Goal: Information Seeking & Learning: Learn about a topic

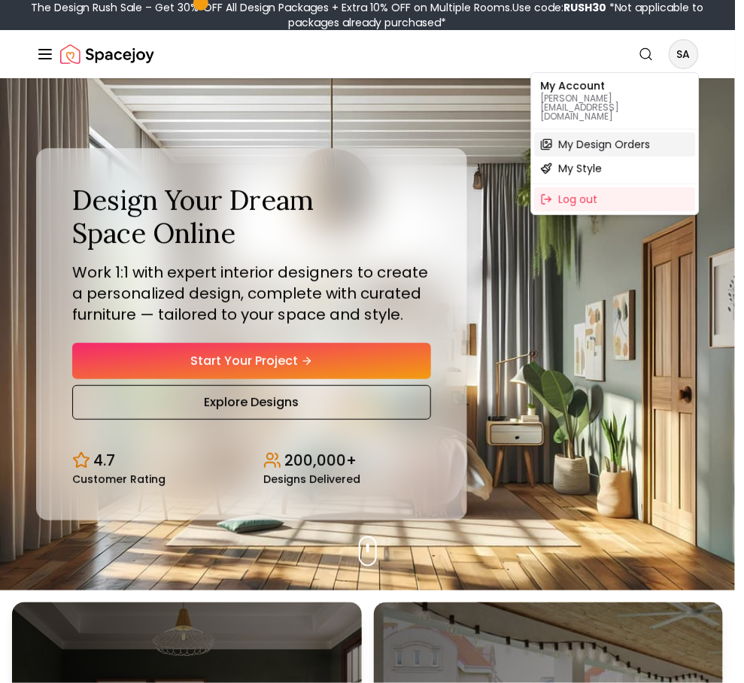
click at [610, 137] on span "My Design Orders" at bounding box center [605, 144] width 92 height 15
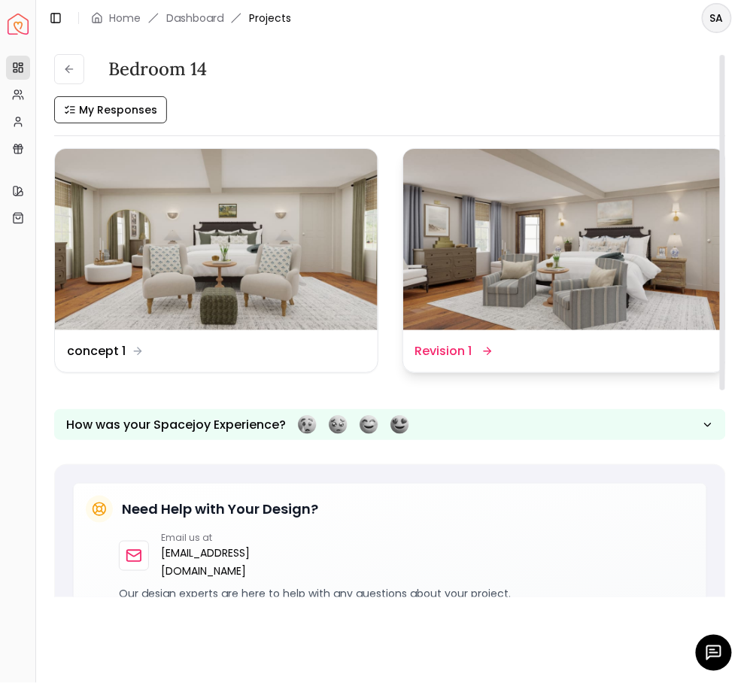
click at [551, 343] on div "Design Name Revision 1" at bounding box center [564, 351] width 299 height 18
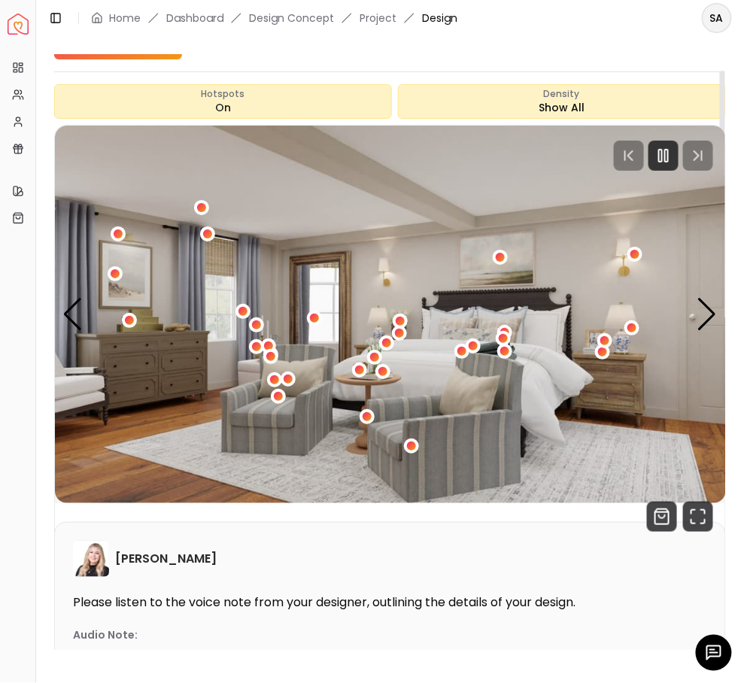
scroll to position [83, 0]
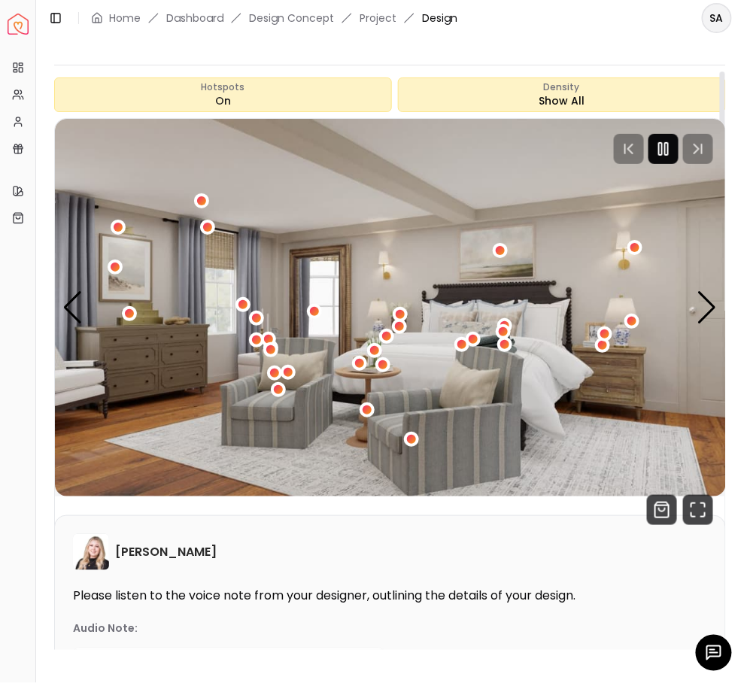
click at [666, 149] on icon "Pause" at bounding box center [663, 149] width 18 height 18
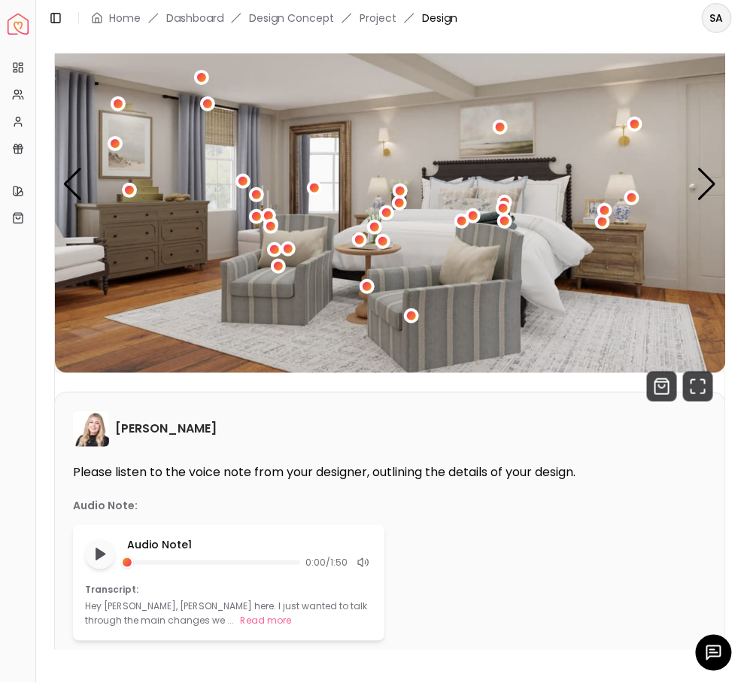
scroll to position [0, 0]
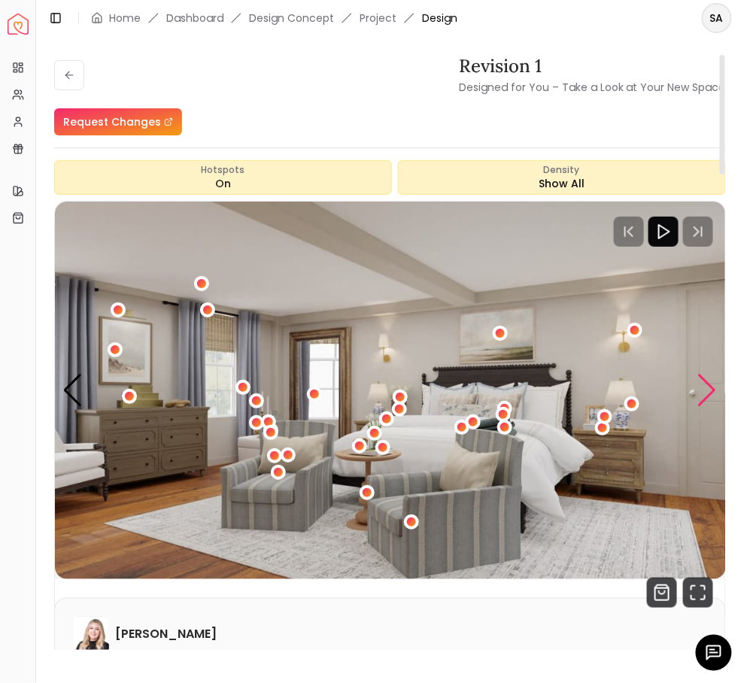
click at [717, 384] on div "Next slide" at bounding box center [707, 390] width 20 height 33
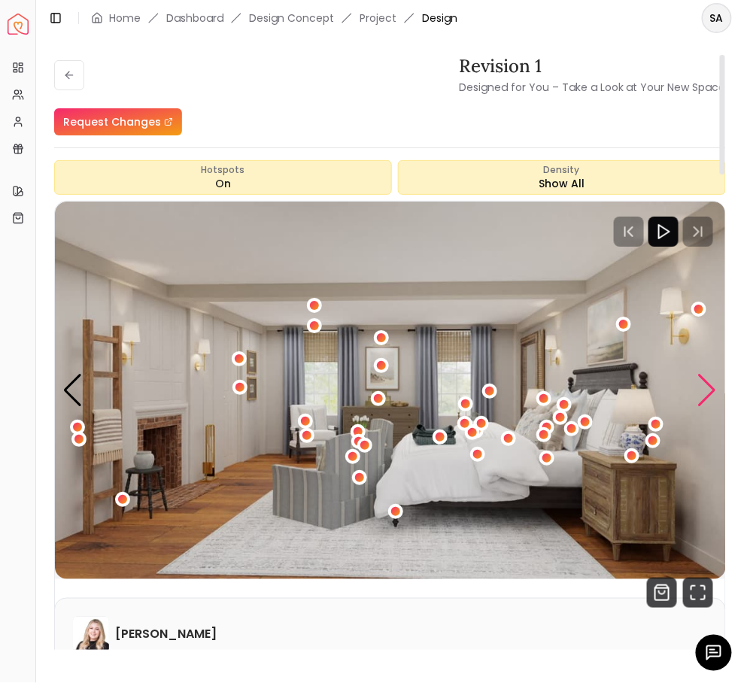
click at [715, 386] on div "Next slide" at bounding box center [707, 390] width 20 height 33
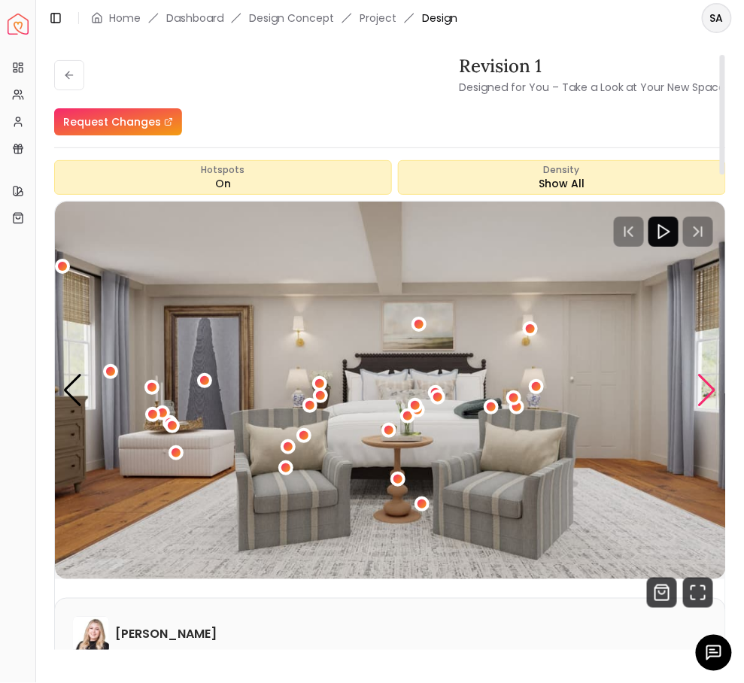
click at [715, 386] on div "Next slide" at bounding box center [707, 390] width 20 height 33
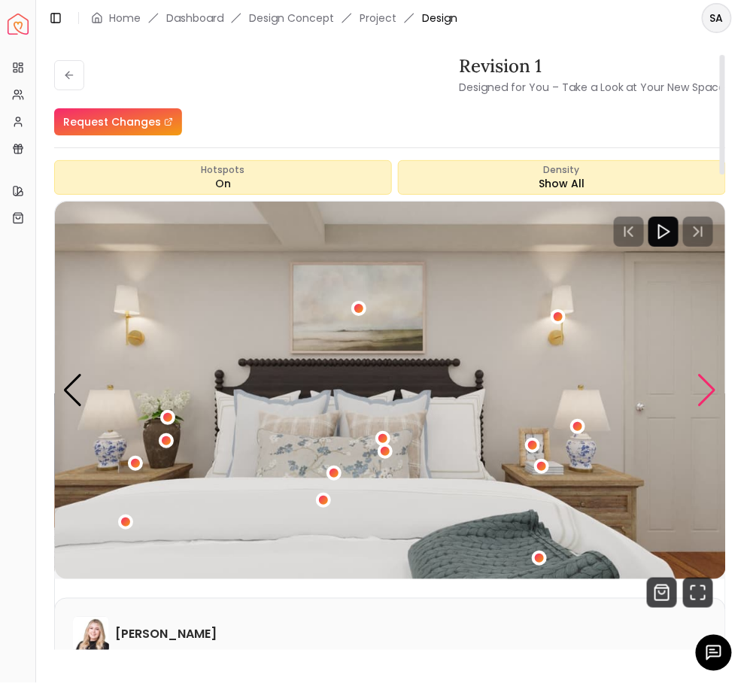
click at [715, 386] on div "Next slide" at bounding box center [707, 390] width 20 height 33
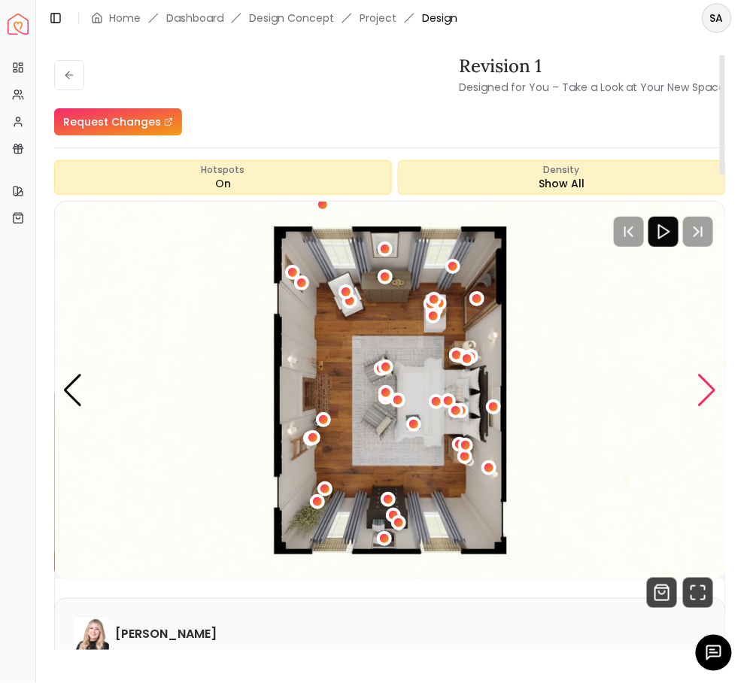
click at [702, 391] on div "Next slide" at bounding box center [707, 390] width 20 height 33
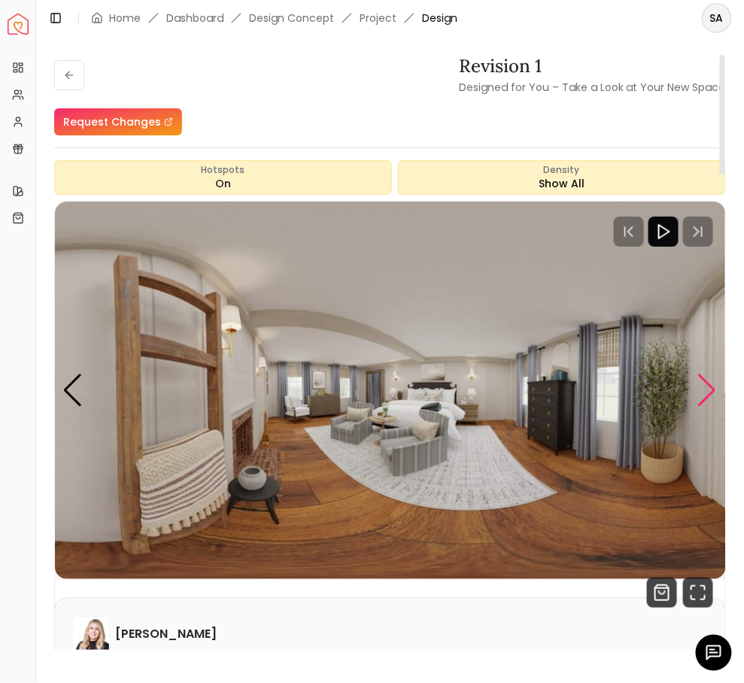
click at [702, 391] on div "Next slide" at bounding box center [707, 390] width 20 height 33
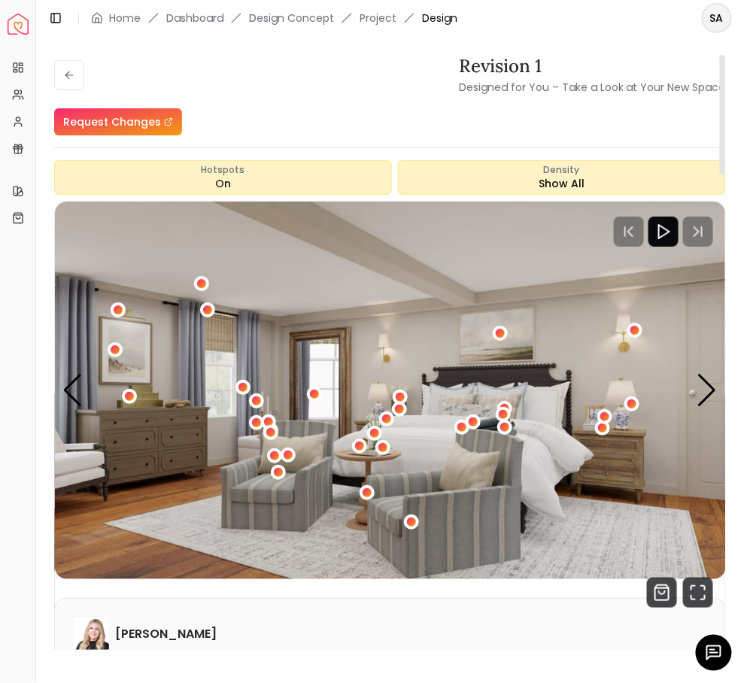
click at [282, 79] on div "Revision 1 Designed for You – Take a Look at Your New Space" at bounding box center [390, 75] width 672 height 42
click at [61, 58] on div "Revision 1 Designed for You – Take a Look at Your New Space" at bounding box center [390, 75] width 672 height 42
click at [70, 69] on icon at bounding box center [69, 75] width 12 height 12
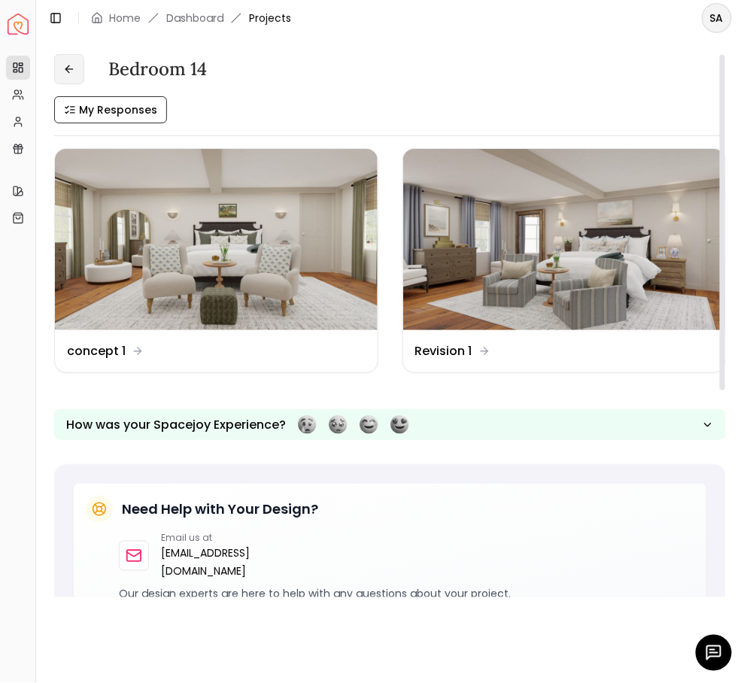
click at [64, 62] on button at bounding box center [69, 69] width 30 height 30
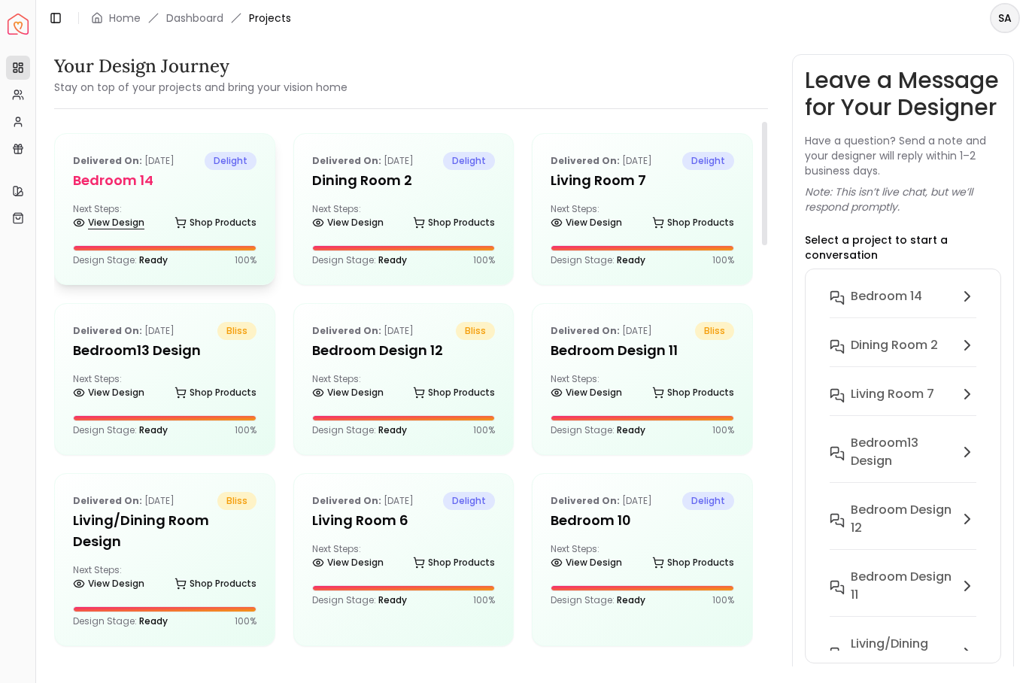
click at [103, 215] on link "View Design" at bounding box center [108, 222] width 71 height 21
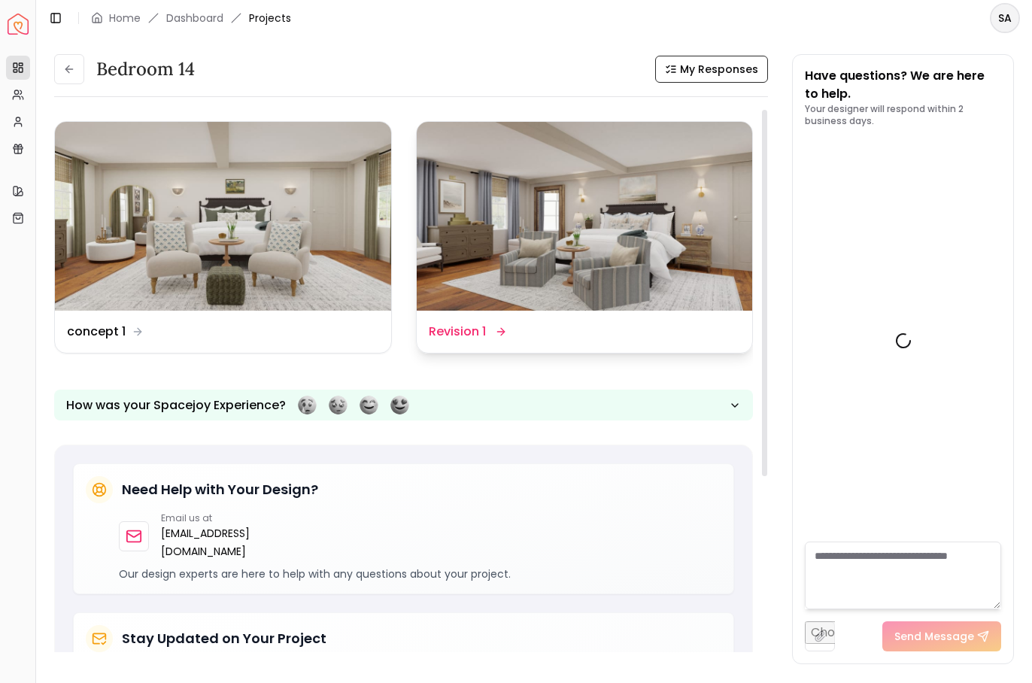
scroll to position [2238, 0]
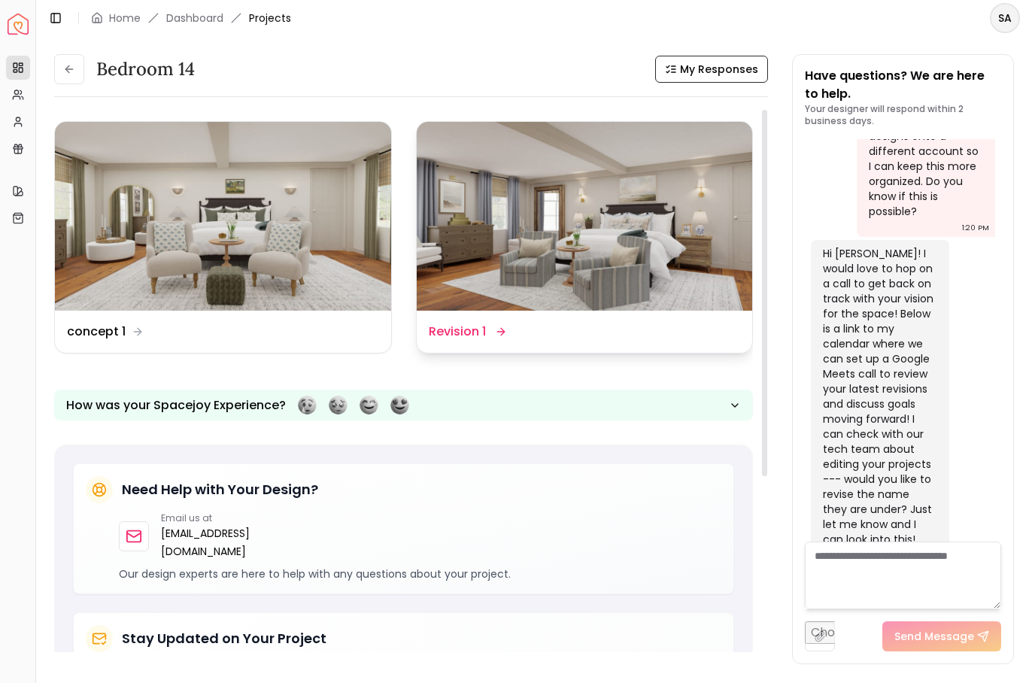
click at [681, 333] on div "Design Name Revision 1" at bounding box center [585, 332] width 312 height 18
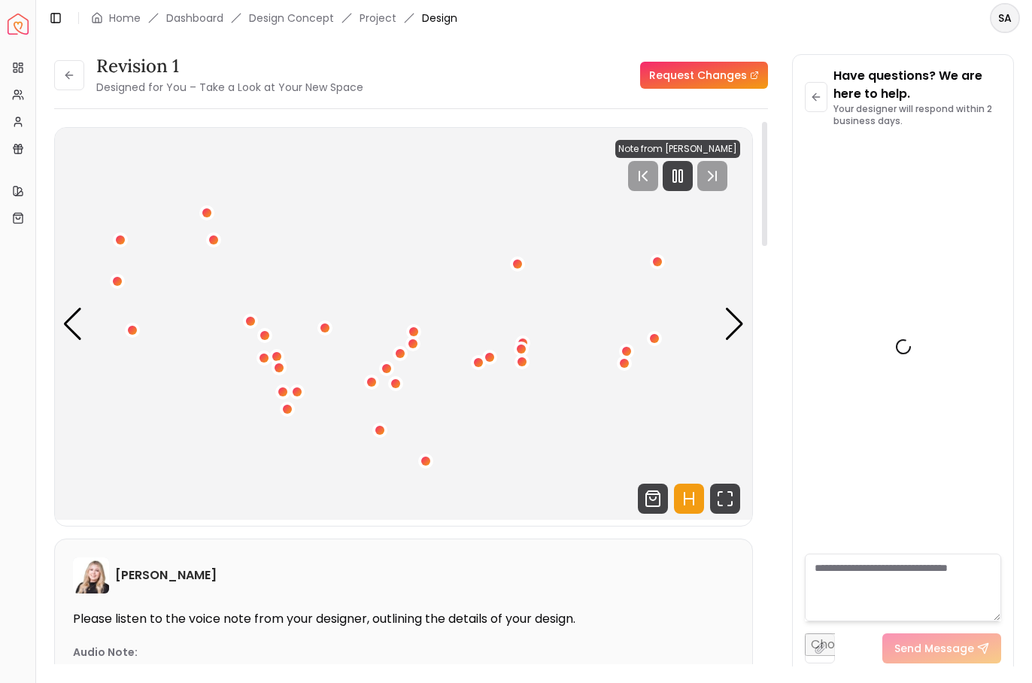
scroll to position [2226, 0]
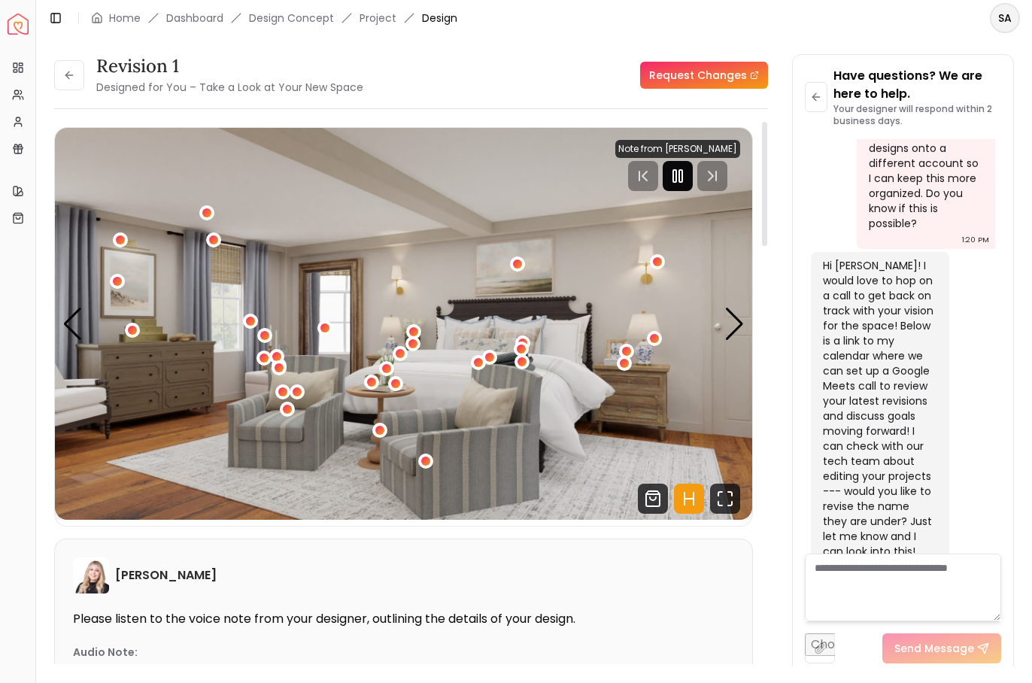
click at [676, 175] on rect "Pause" at bounding box center [674, 176] width 3 height 12
click at [733, 498] on icon "Fullscreen" at bounding box center [725, 499] width 30 height 30
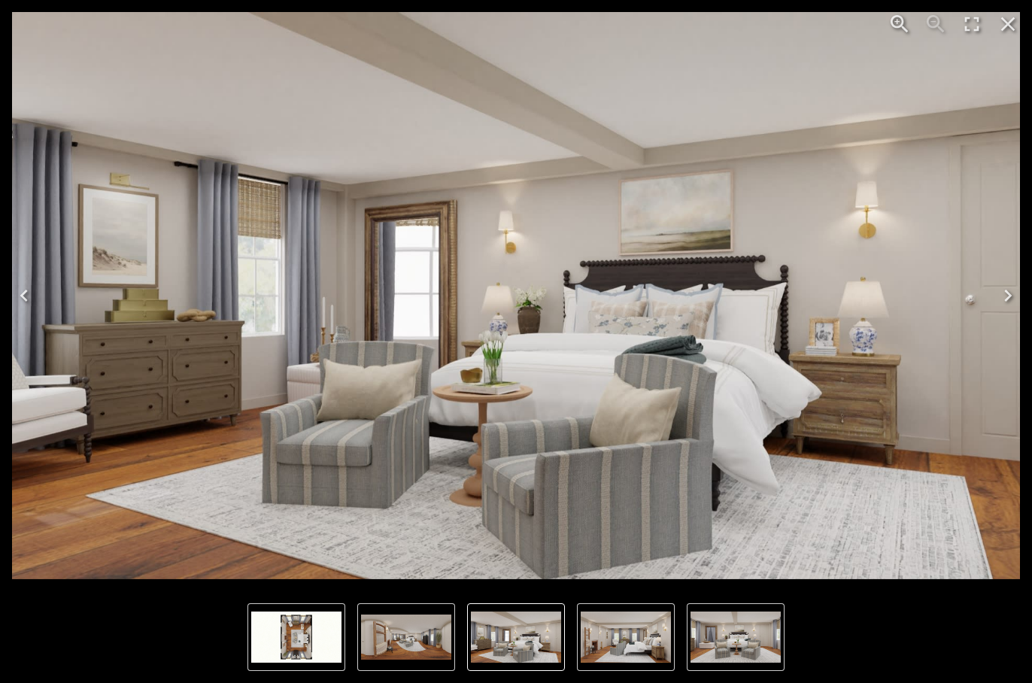
click at [1008, 299] on icon "Next" at bounding box center [1008, 296] width 8 height 12
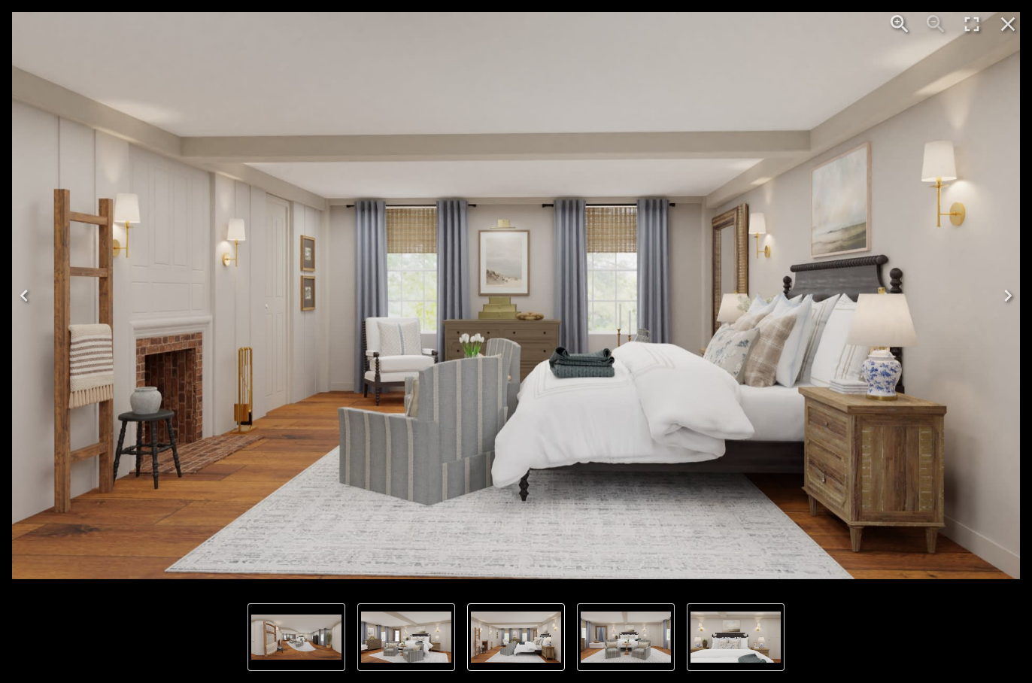
click at [1008, 299] on icon "Next" at bounding box center [1008, 296] width 8 height 12
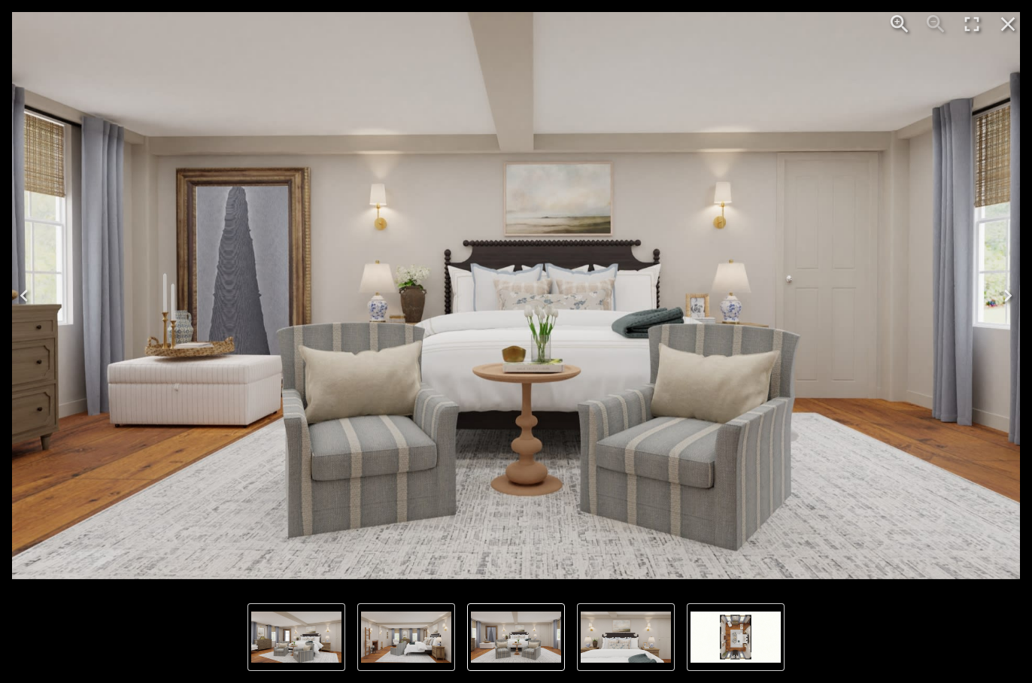
click at [1008, 299] on icon "Next" at bounding box center [1008, 296] width 8 height 12
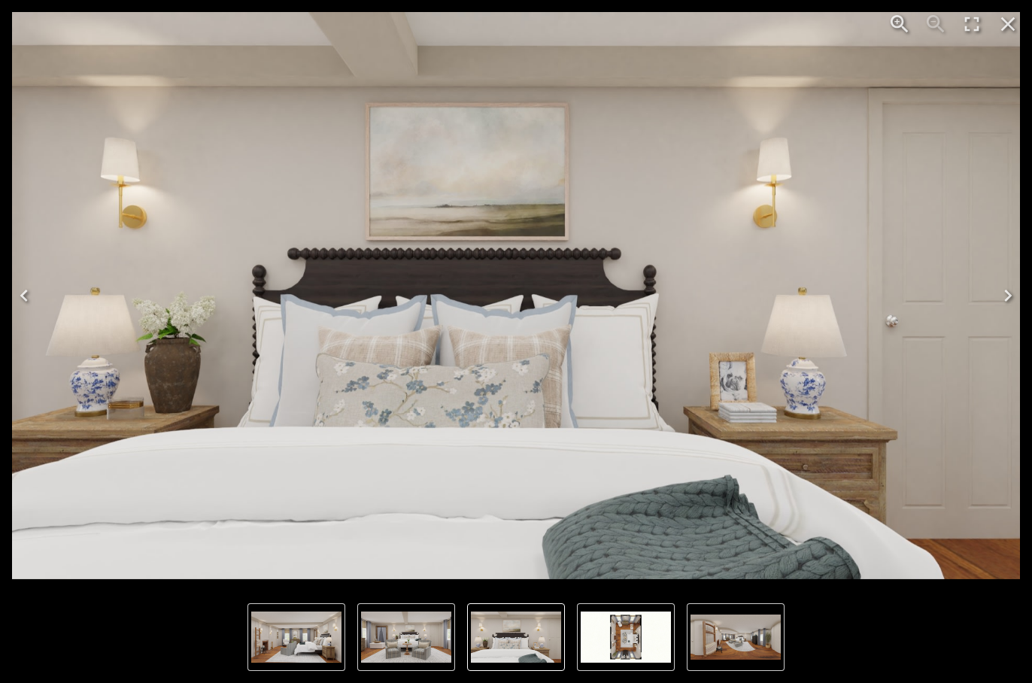
click at [1002, 24] on icon "Close" at bounding box center [1008, 24] width 24 height 24
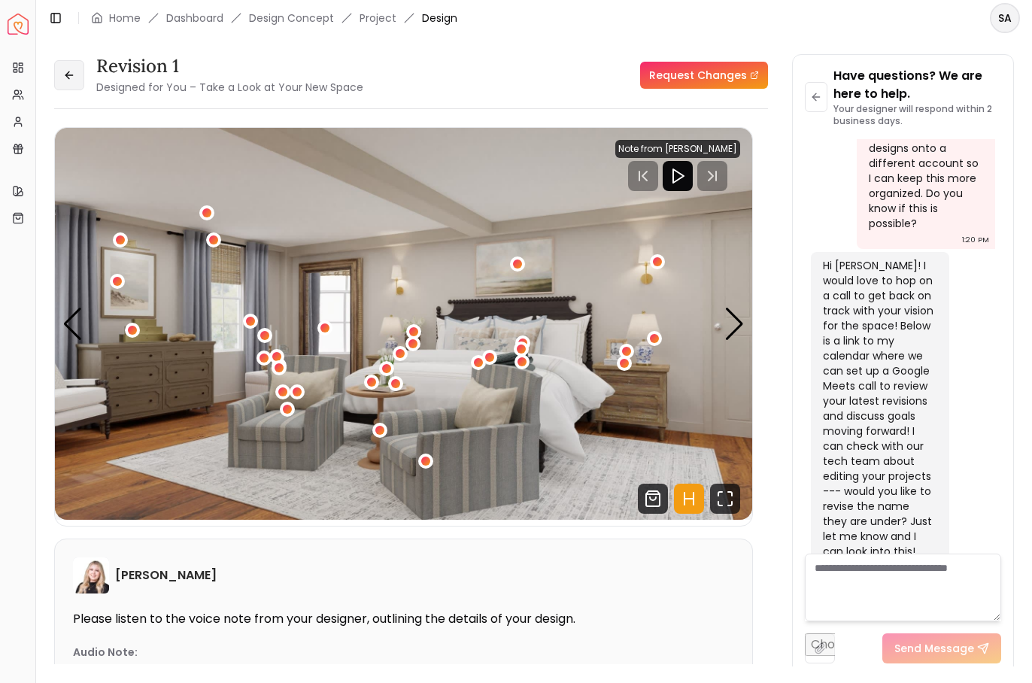
click at [71, 77] on icon at bounding box center [69, 75] width 12 height 12
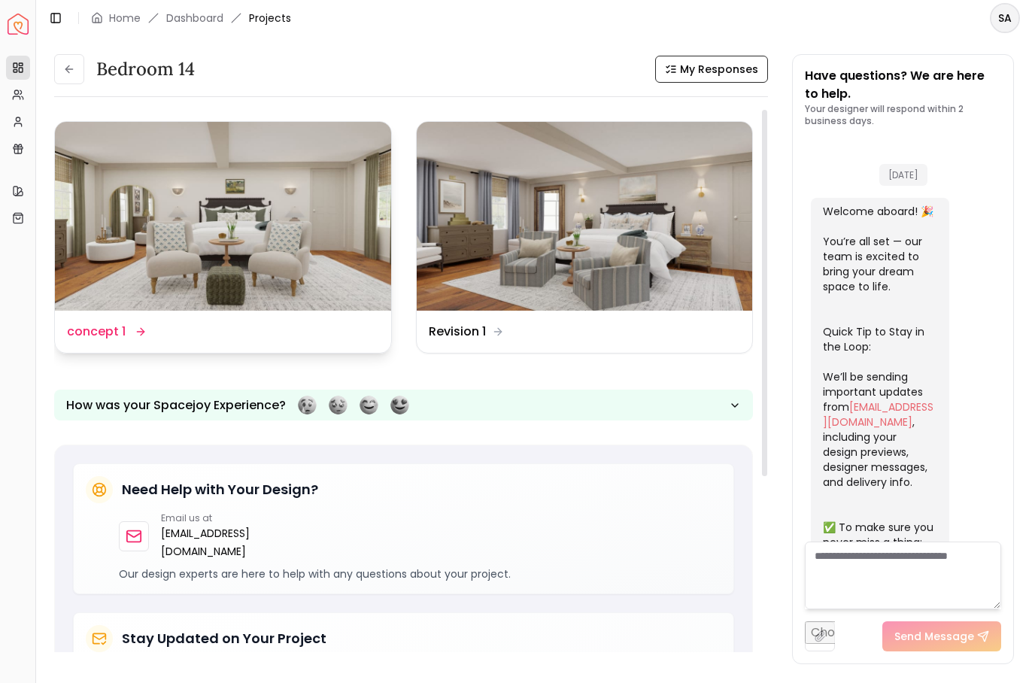
scroll to position [2238, 0]
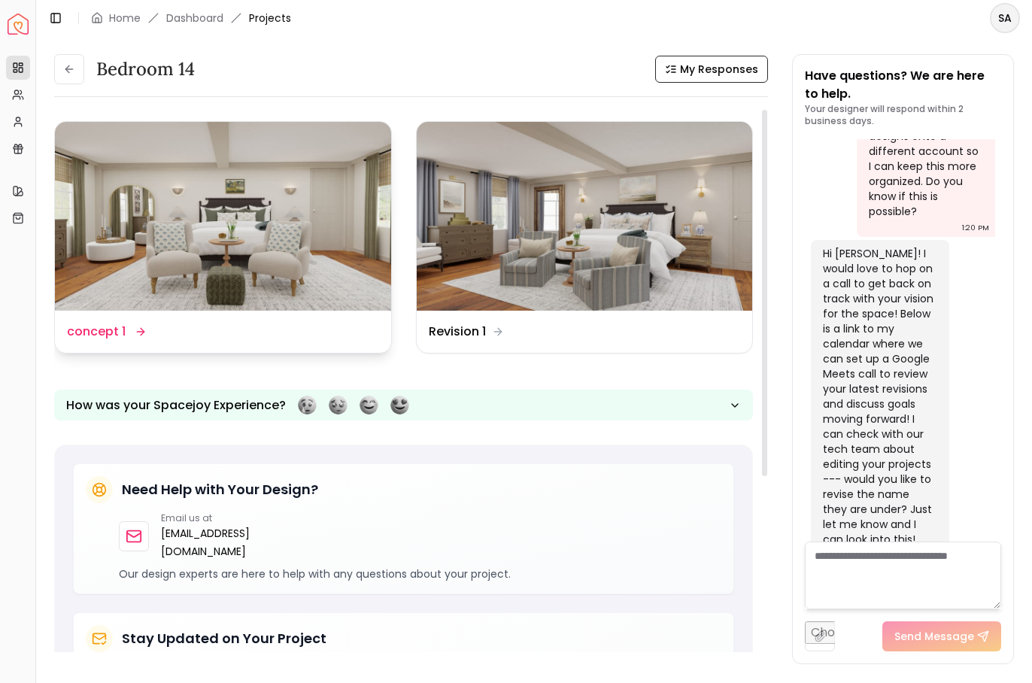
click at [319, 323] on div "Design Name concept 1" at bounding box center [223, 332] width 312 height 18
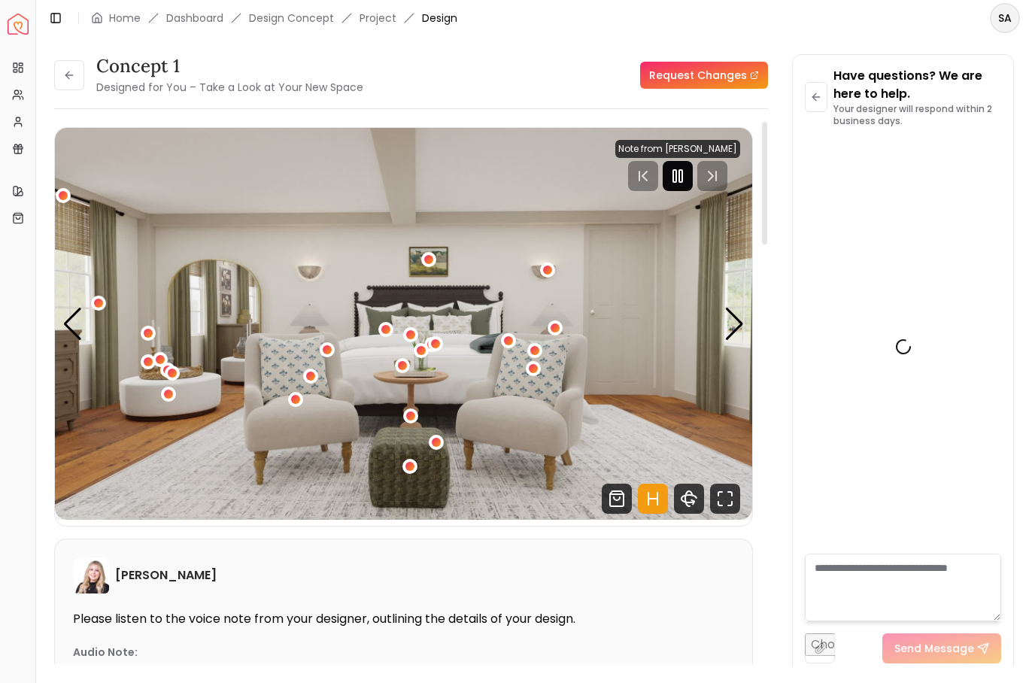
click at [685, 181] on icon "Pause" at bounding box center [678, 176] width 18 height 18
click at [730, 505] on icon "Fullscreen" at bounding box center [730, 504] width 4 height 4
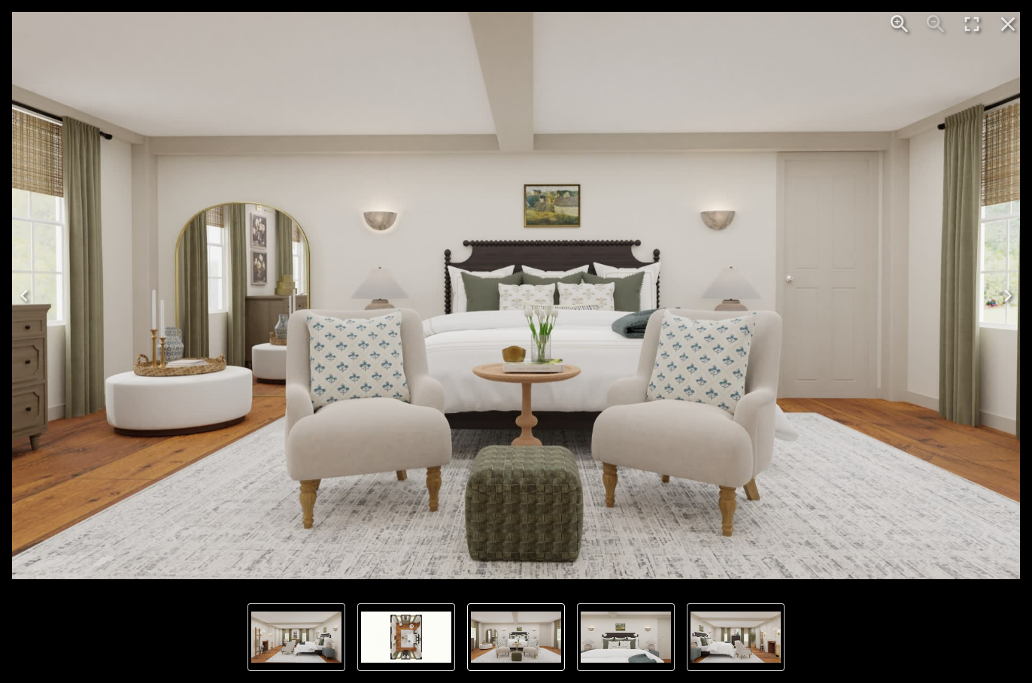
scroll to position [2226, 0]
click at [1007, 299] on icon "Next" at bounding box center [1008, 296] width 8 height 12
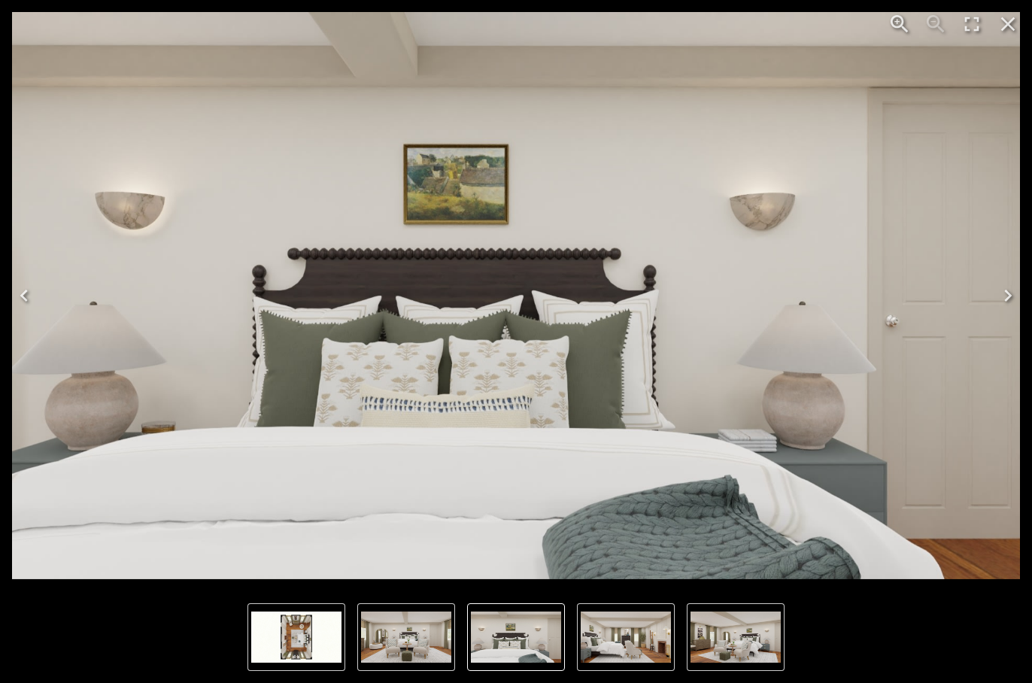
click at [1007, 299] on icon "Next" at bounding box center [1008, 296] width 8 height 12
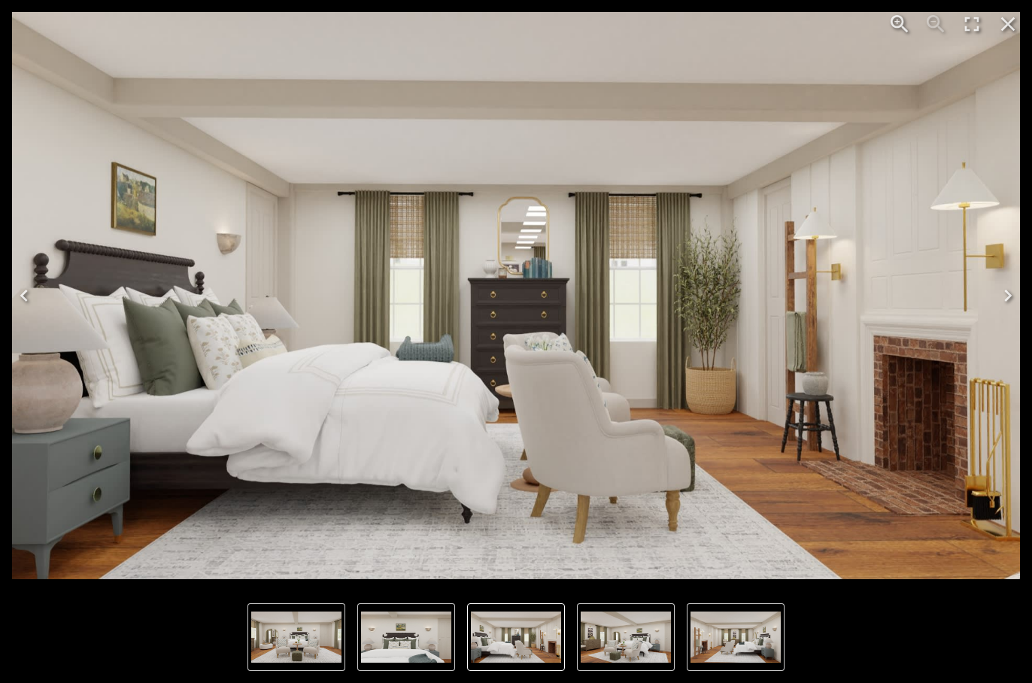
click at [1007, 299] on icon "Next" at bounding box center [1008, 296] width 8 height 12
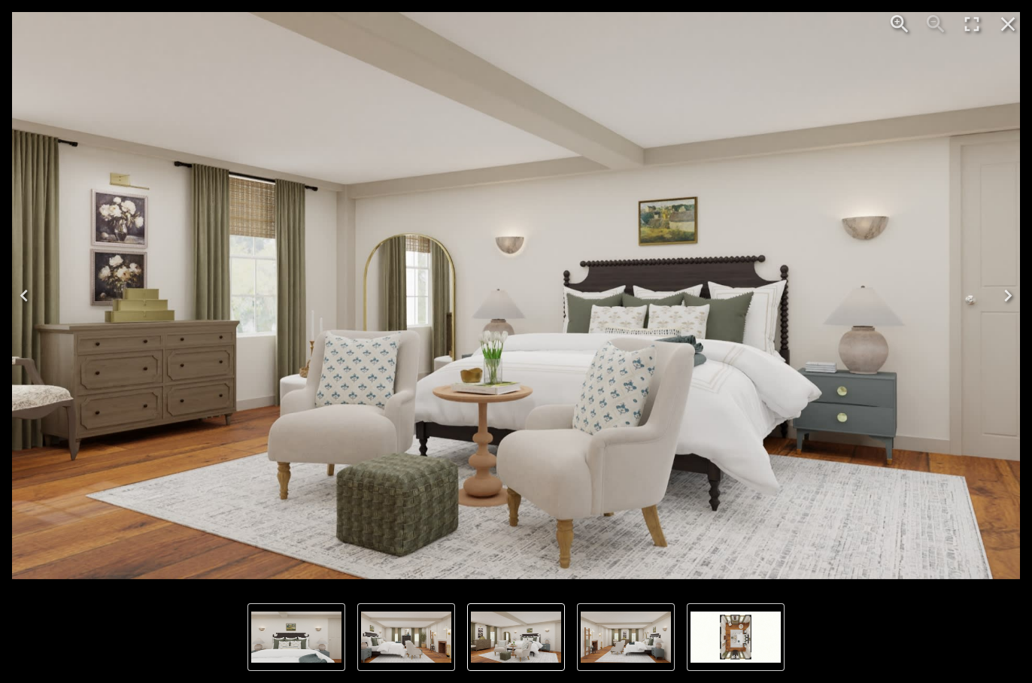
click at [1007, 299] on icon "Next" at bounding box center [1008, 296] width 8 height 12
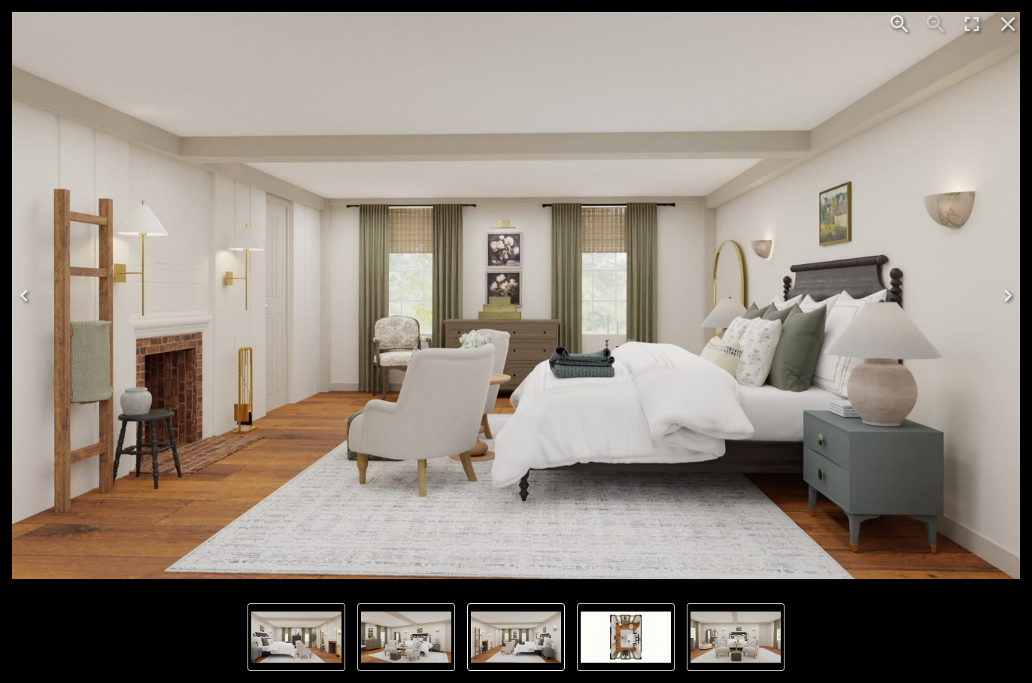
click at [1006, 301] on icon "Next" at bounding box center [1008, 296] width 24 height 24
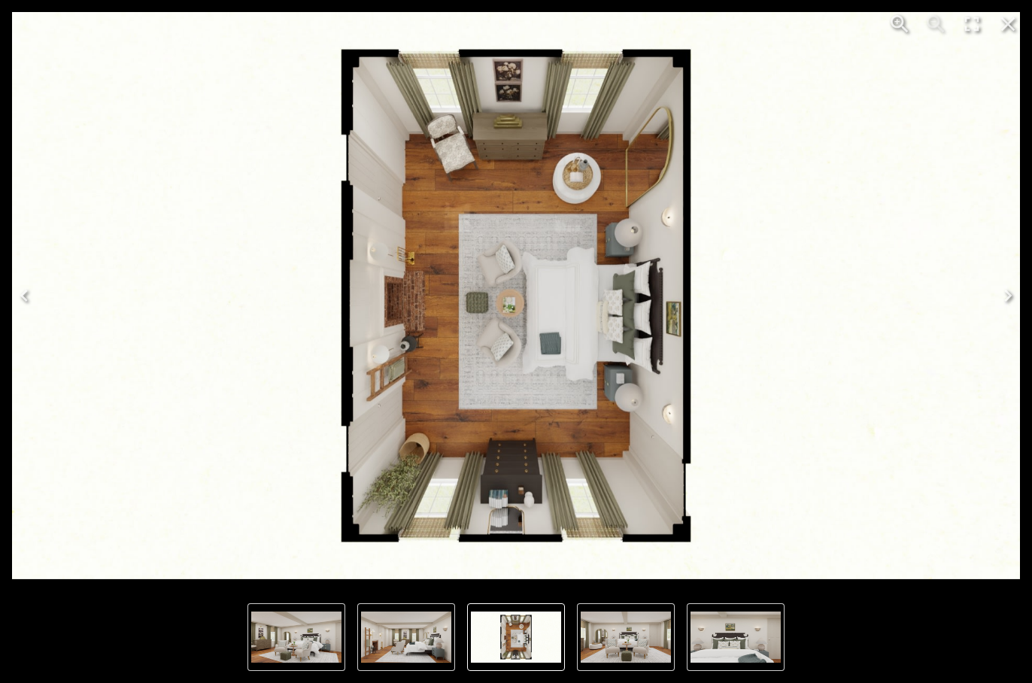
click at [1006, 301] on icon "Next" at bounding box center [1008, 296] width 24 height 24
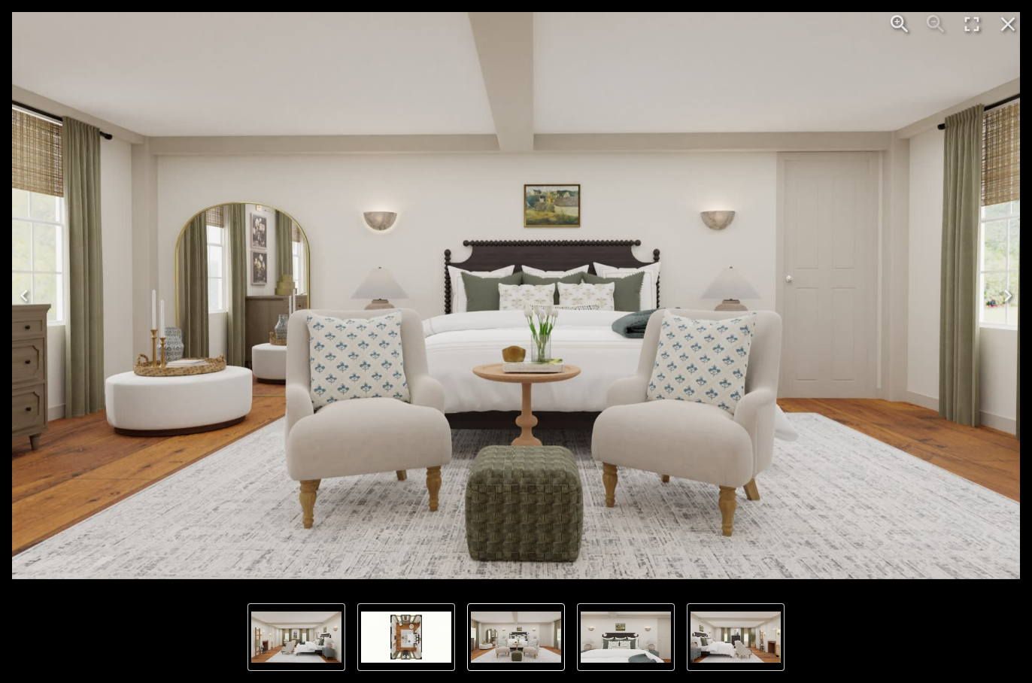
click at [1006, 301] on icon "Next" at bounding box center [1008, 296] width 24 height 24
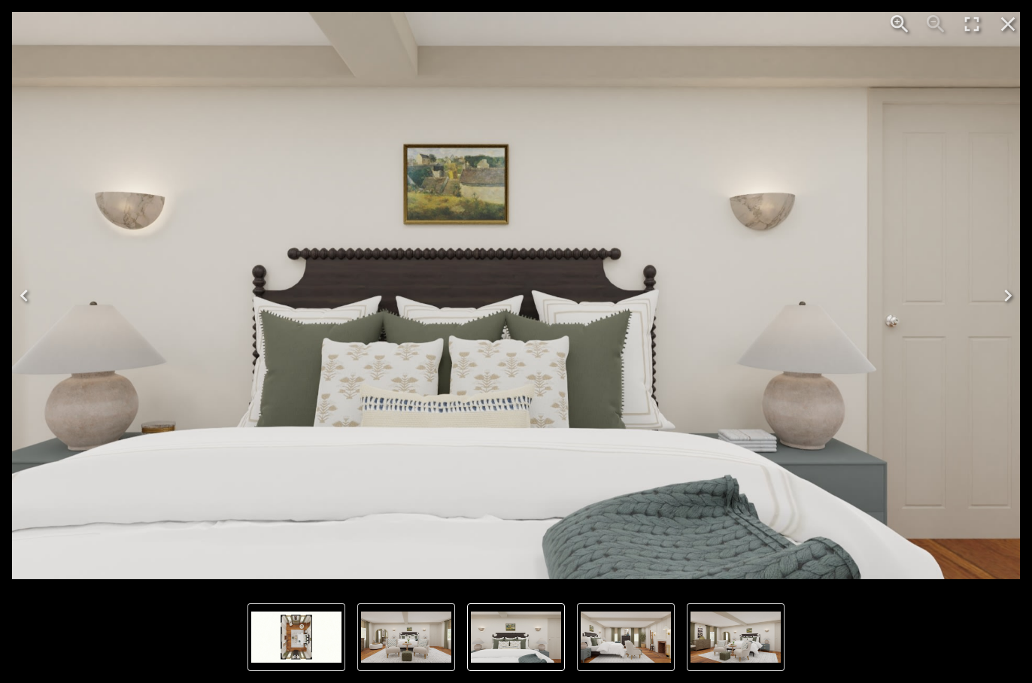
click at [1006, 301] on icon "Next" at bounding box center [1008, 296] width 24 height 24
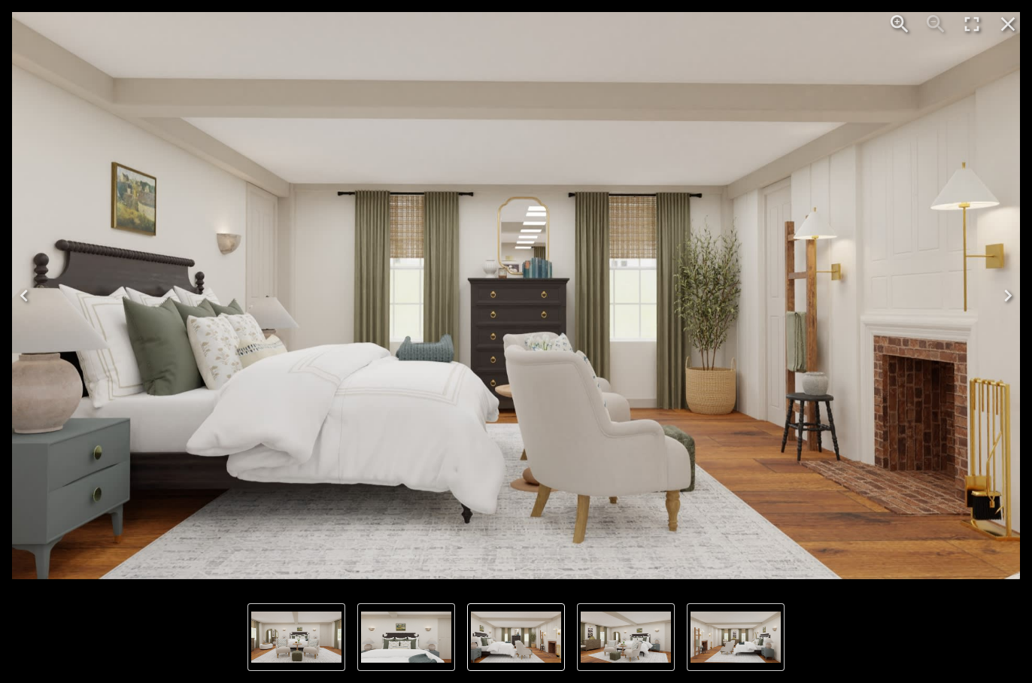
click at [1005, 29] on icon "Close" at bounding box center [1008, 24] width 24 height 24
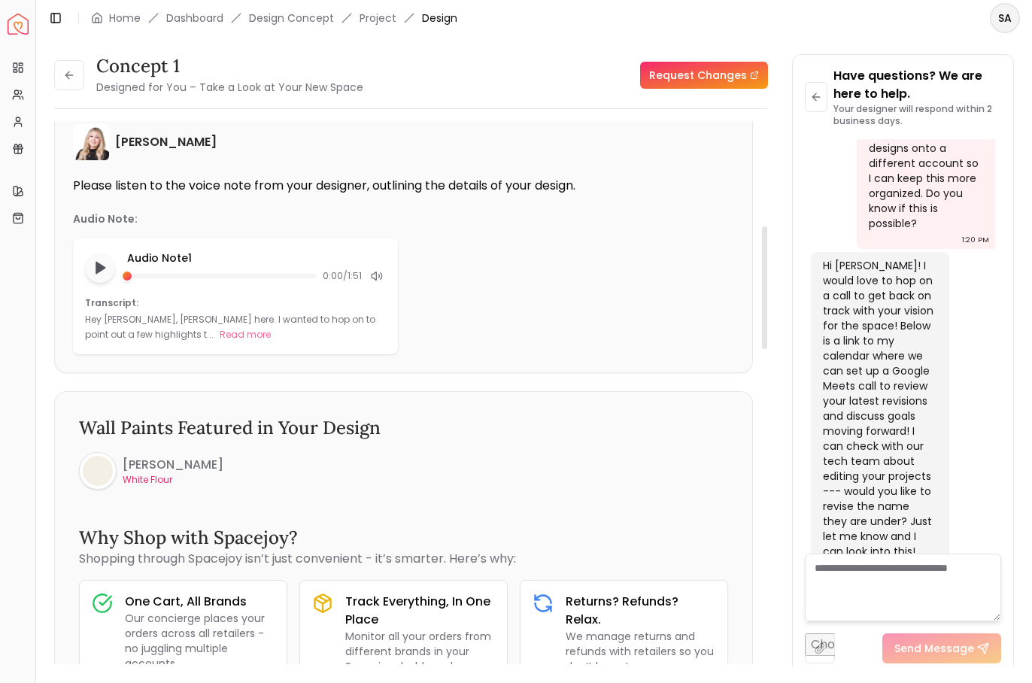
scroll to position [613, 0]
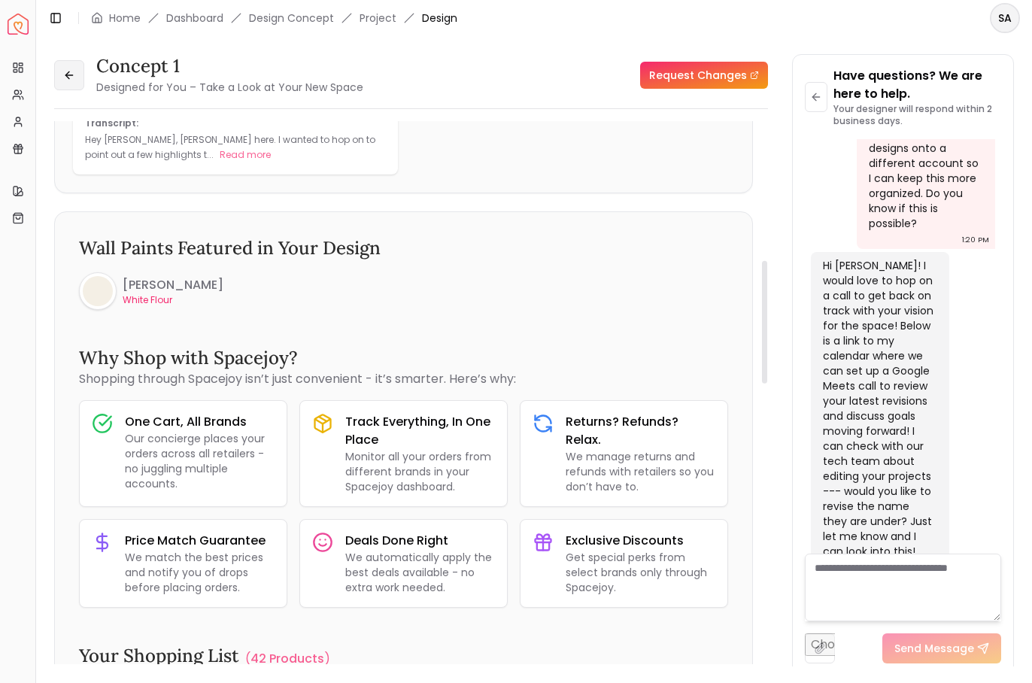
click at [61, 73] on button at bounding box center [69, 75] width 30 height 30
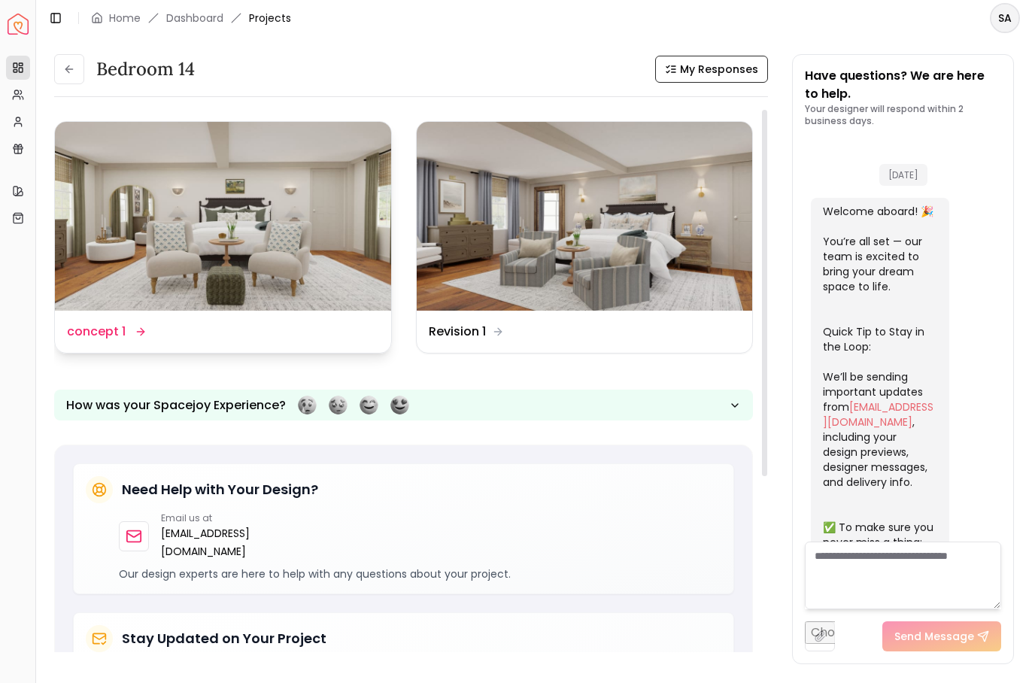
scroll to position [2238, 0]
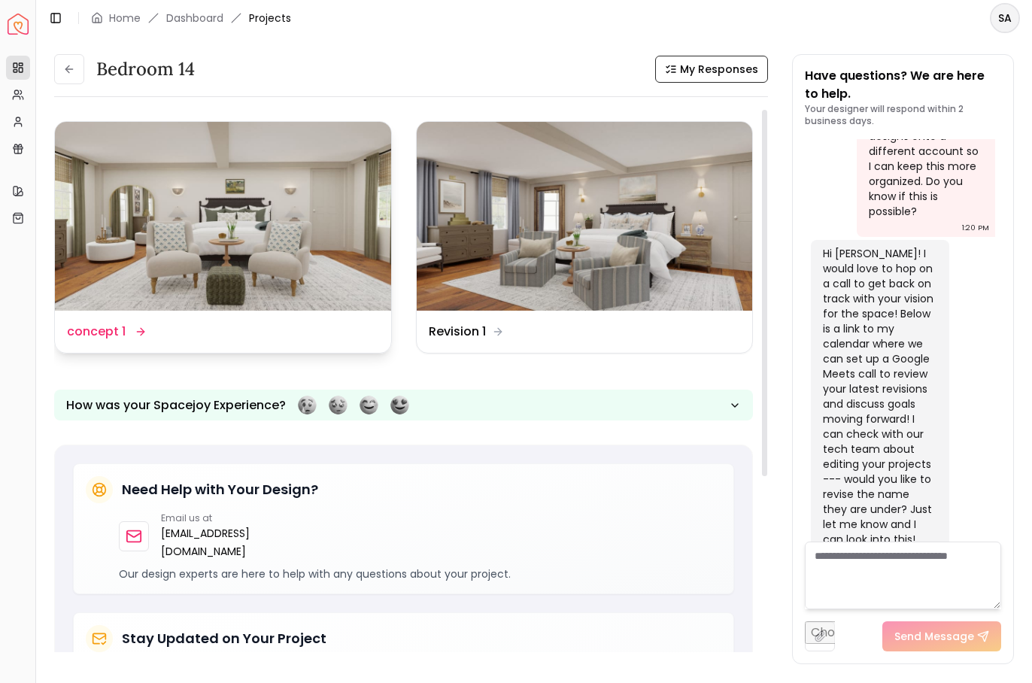
click at [112, 338] on dd "concept 1" at bounding box center [96, 332] width 59 height 18
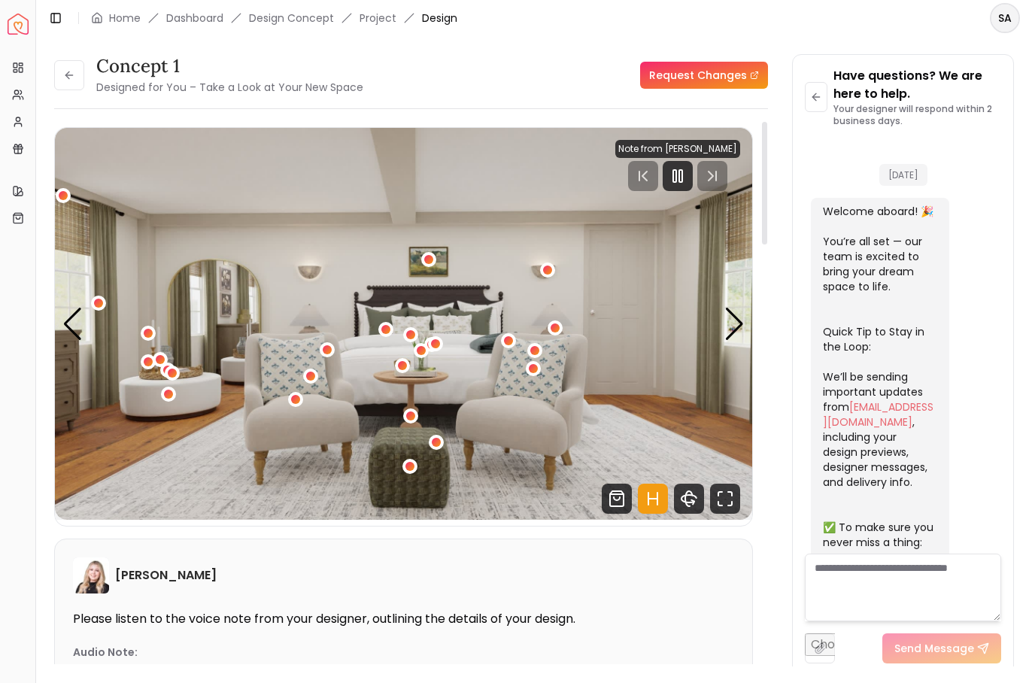
scroll to position [2226, 0]
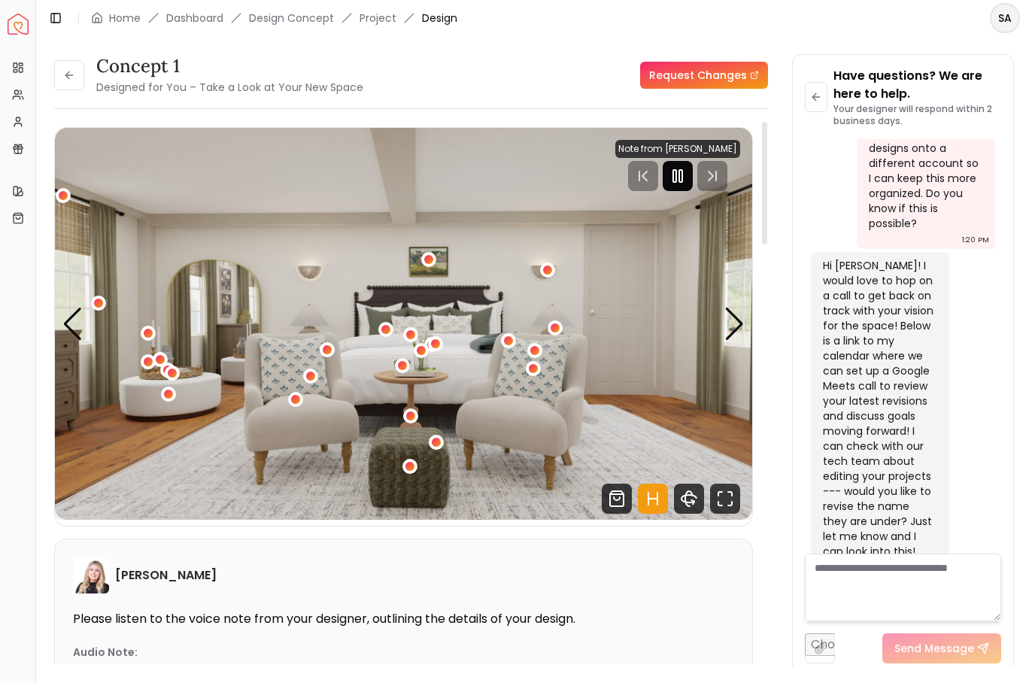
click at [685, 169] on icon "Pause" at bounding box center [678, 176] width 18 height 18
click at [742, 311] on div "Next slide" at bounding box center [734, 324] width 20 height 33
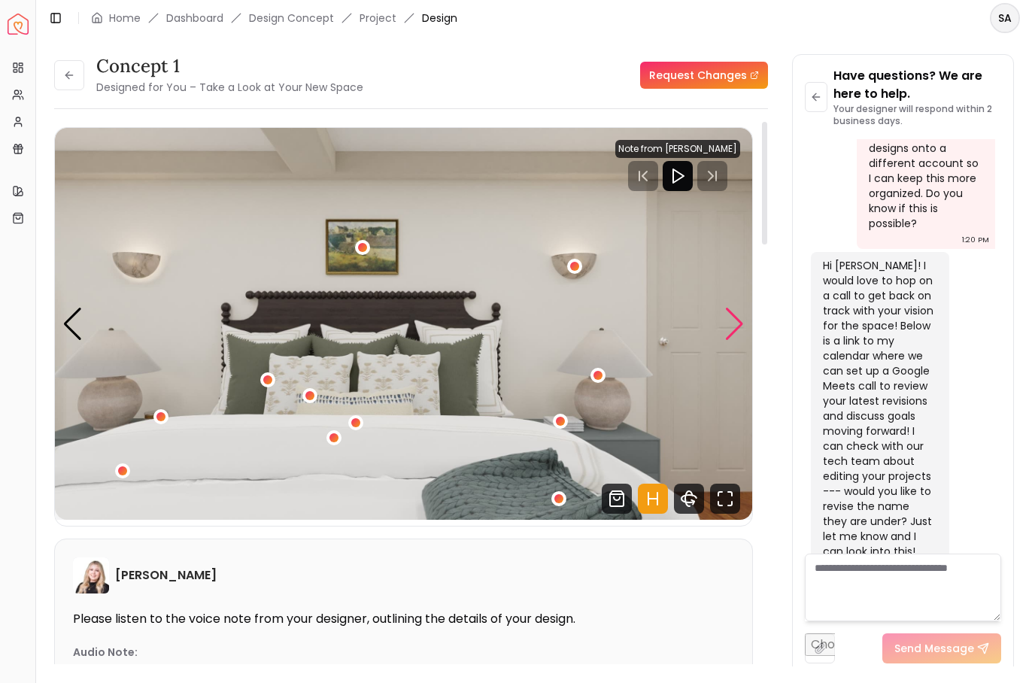
click at [742, 311] on div "Next slide" at bounding box center [734, 324] width 20 height 33
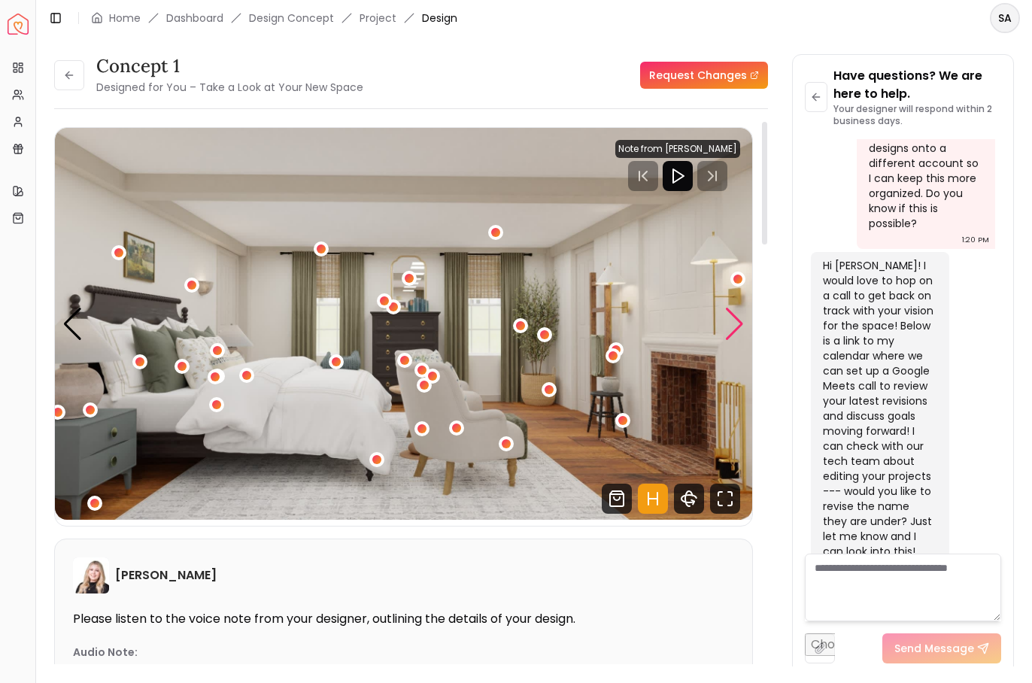
click at [742, 311] on div "Next slide" at bounding box center [734, 324] width 20 height 33
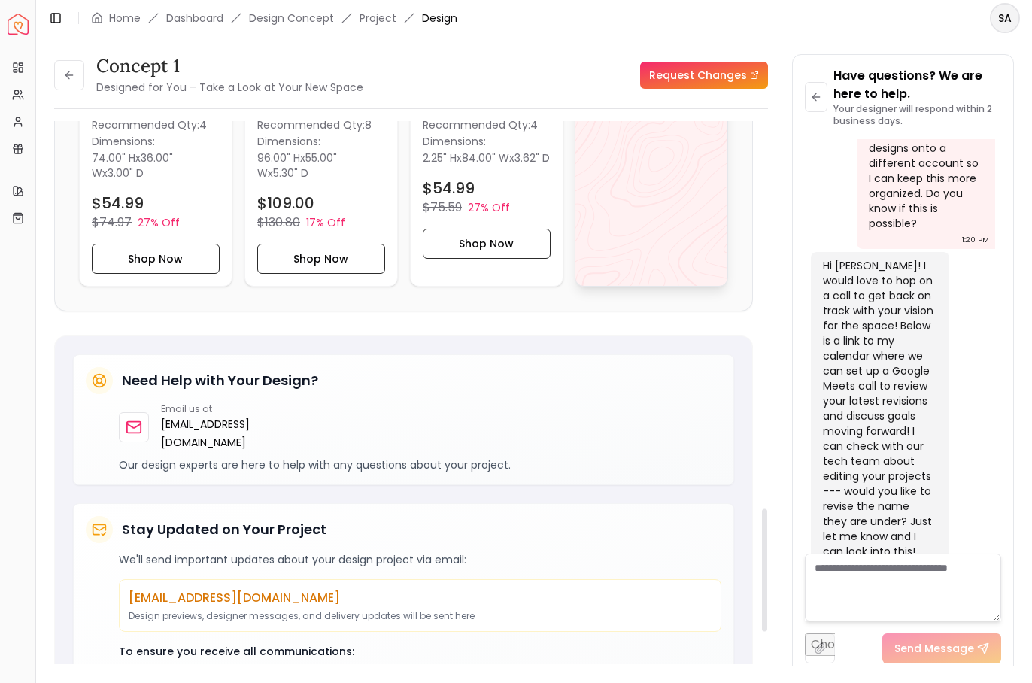
scroll to position [1752, 0]
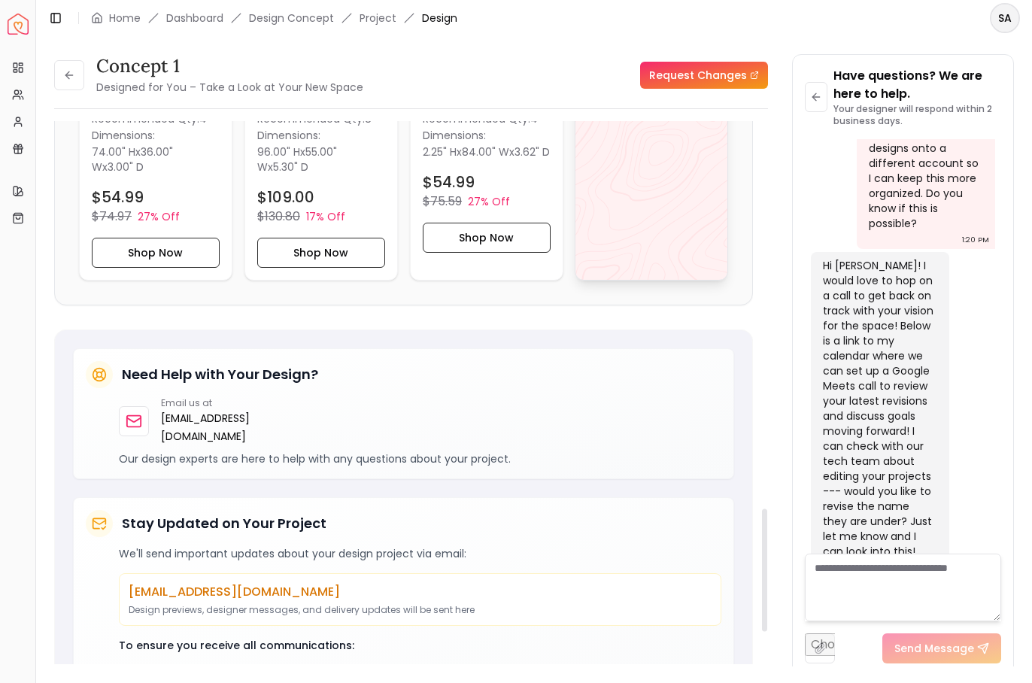
click at [705, 238] on div "View All" at bounding box center [651, 103] width 153 height 355
click at [372, 12] on link "Project" at bounding box center [377, 18] width 37 height 15
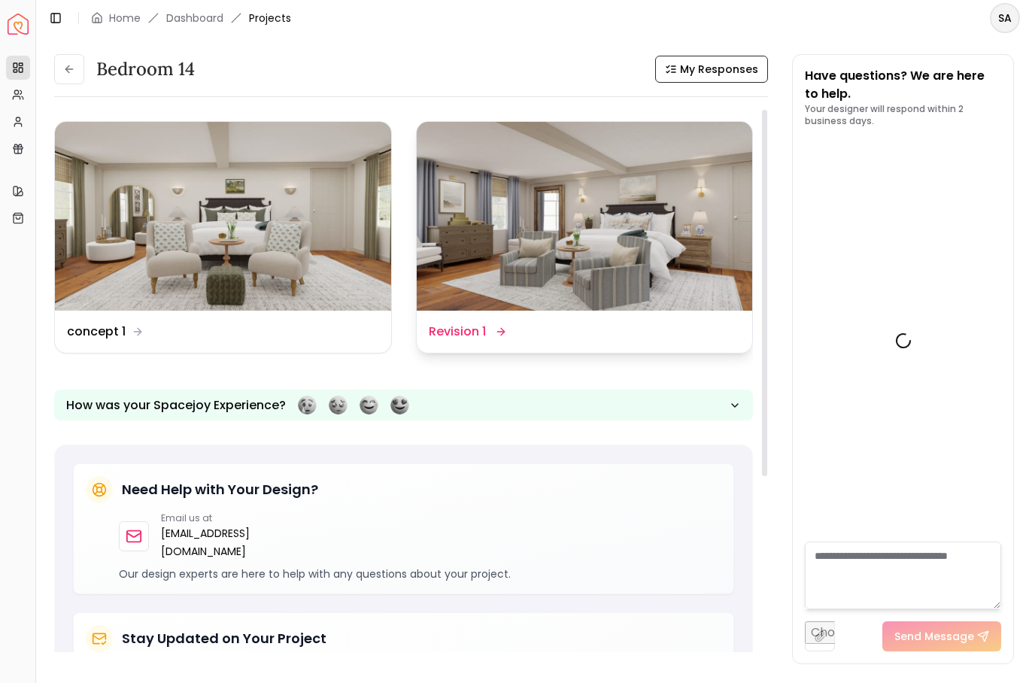
scroll to position [2238, 0]
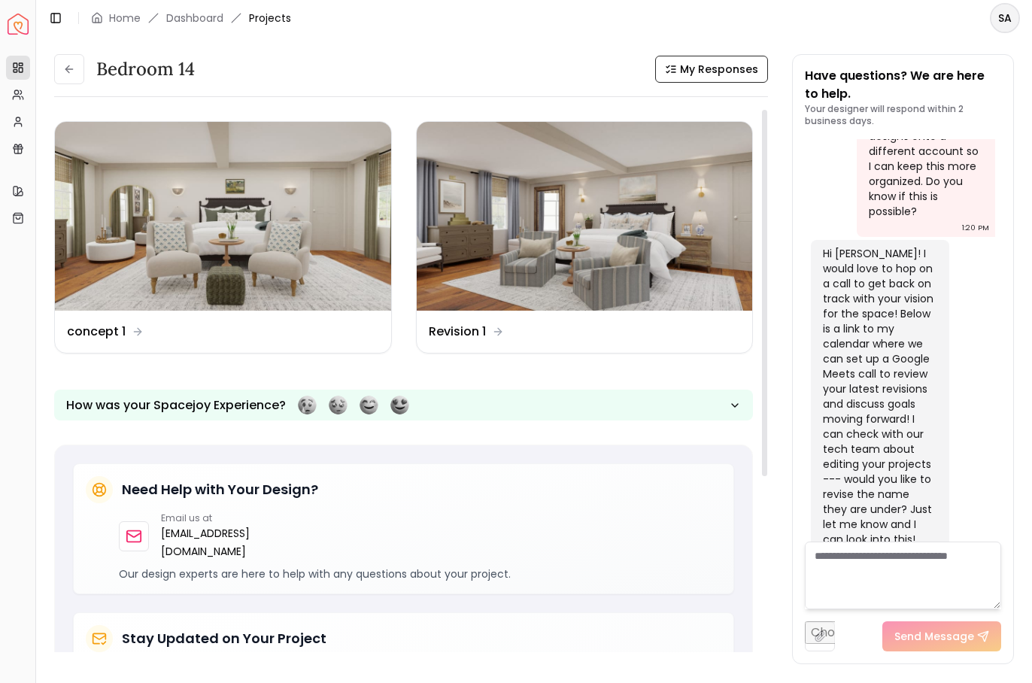
click at [570, 341] on div "Design Name Revision 1" at bounding box center [585, 332] width 336 height 42
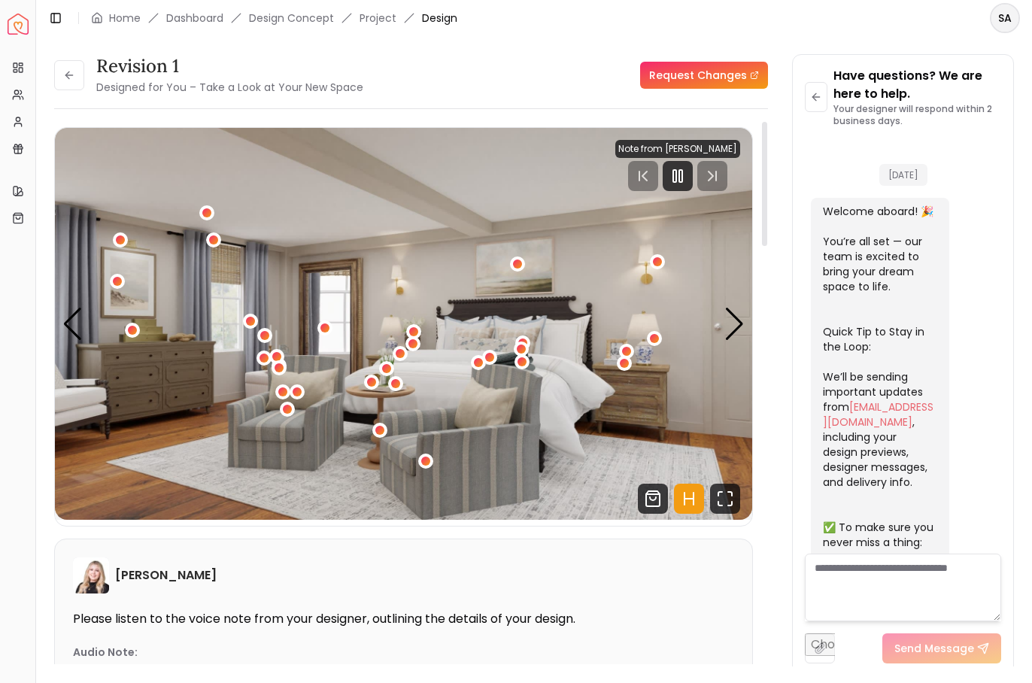
scroll to position [2226, 0]
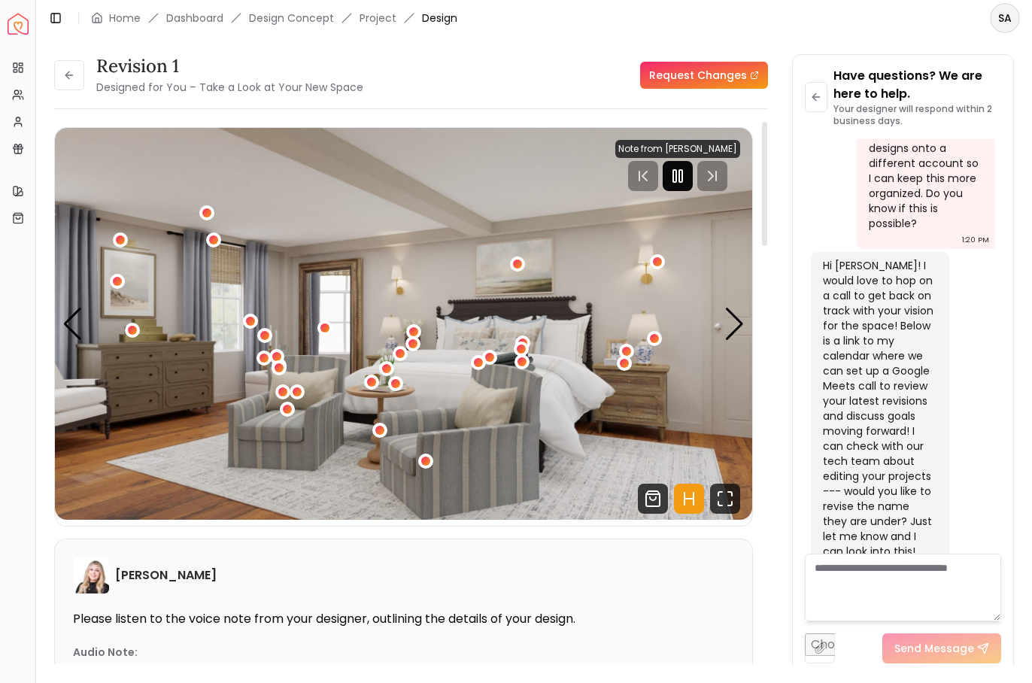
click at [672, 172] on icon "Pause" at bounding box center [678, 176] width 18 height 18
click at [420, 465] on div "1 / 6" at bounding box center [426, 461] width 19 height 19
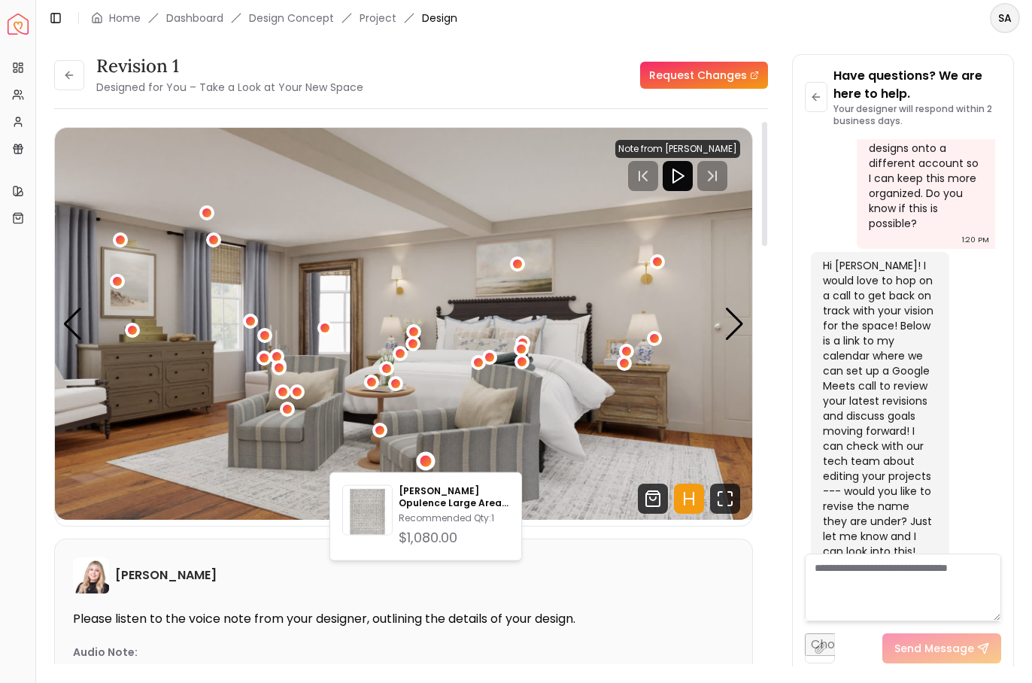
click at [388, 436] on img "1 / 6" at bounding box center [403, 324] width 697 height 392
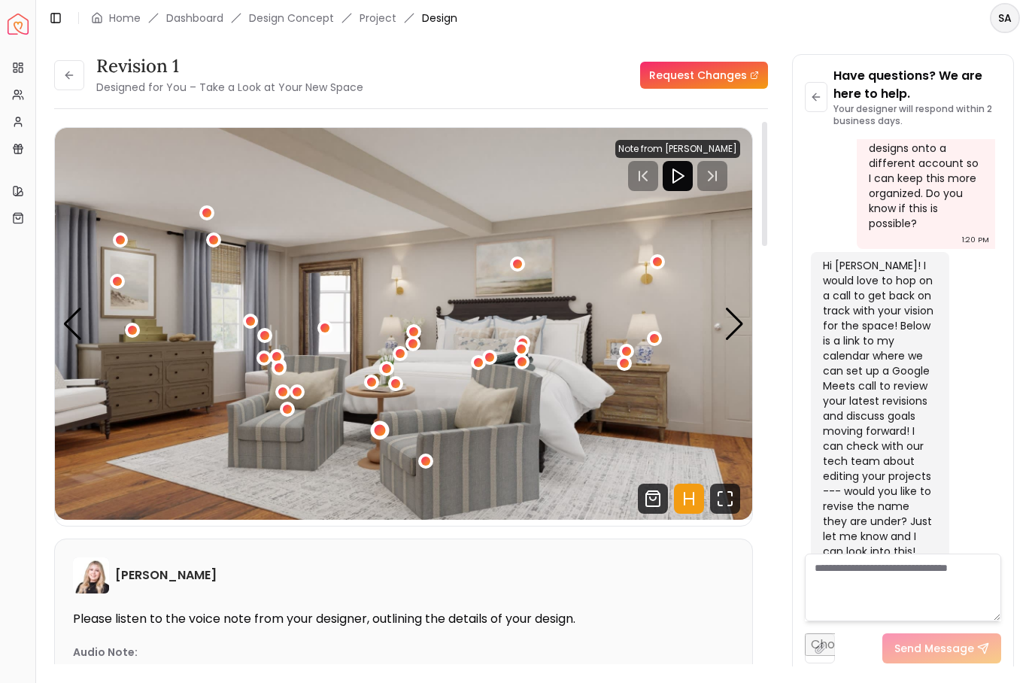
click at [378, 432] on div "1 / 6" at bounding box center [379, 430] width 11 height 11
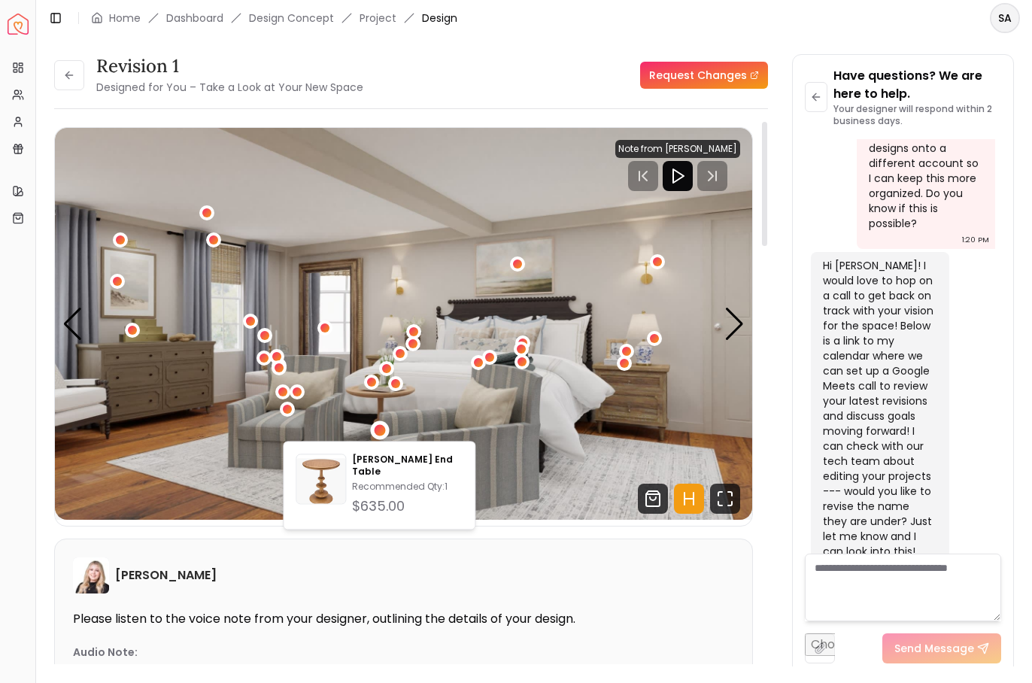
click at [425, 399] on img "1 / 6" at bounding box center [403, 324] width 697 height 392
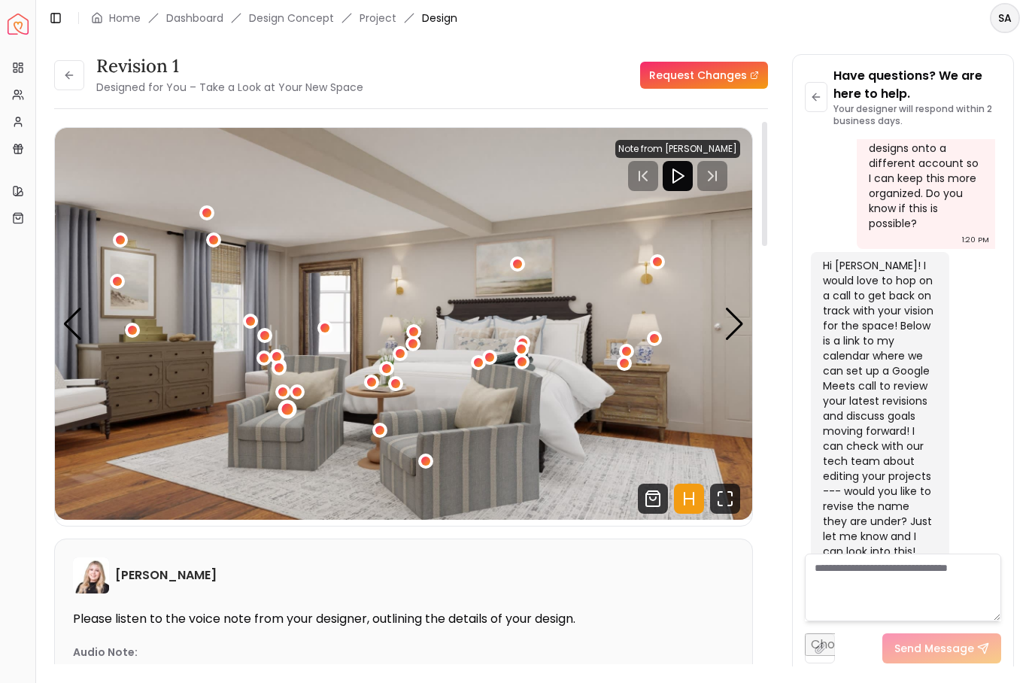
click at [284, 415] on div "1 / 6" at bounding box center [287, 409] width 19 height 19
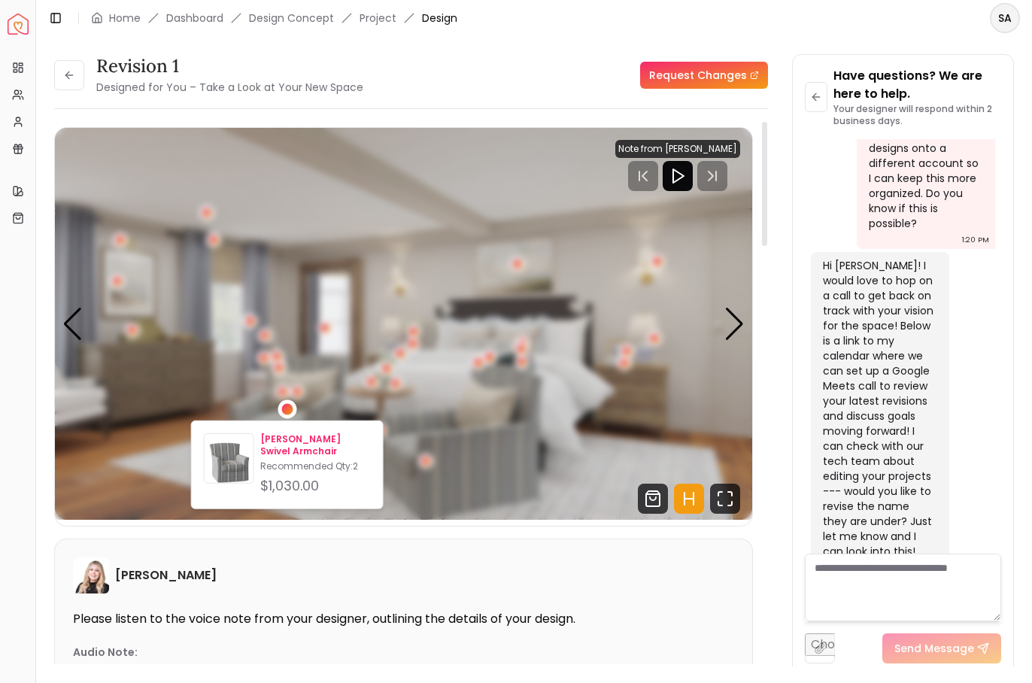
click at [241, 457] on img at bounding box center [229, 461] width 49 height 49
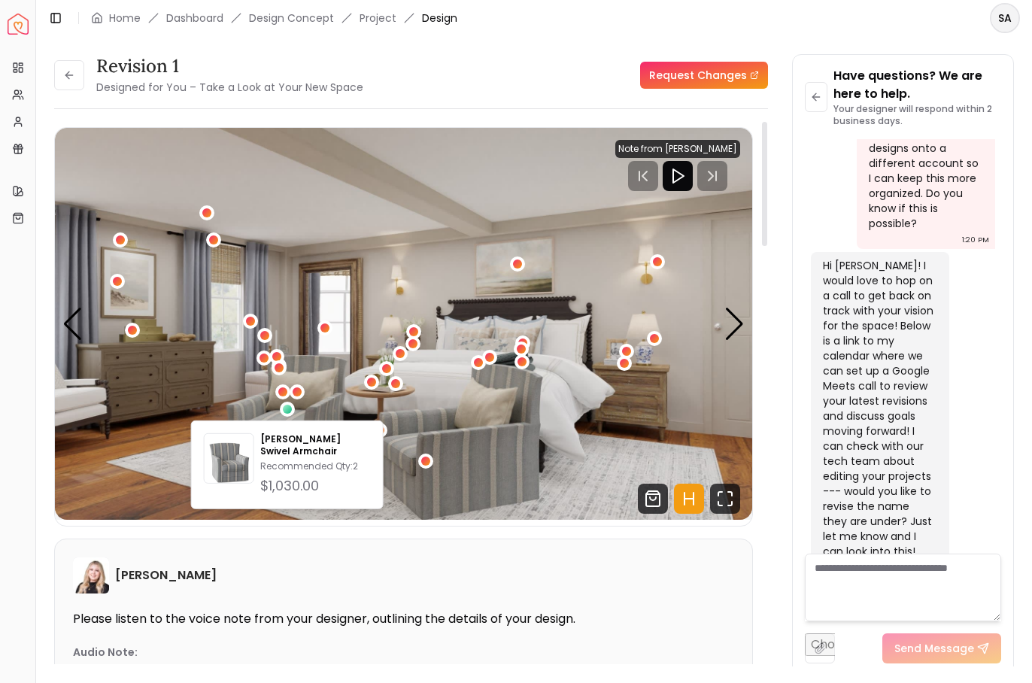
click at [165, 371] on img "1 / 6" at bounding box center [403, 324] width 697 height 392
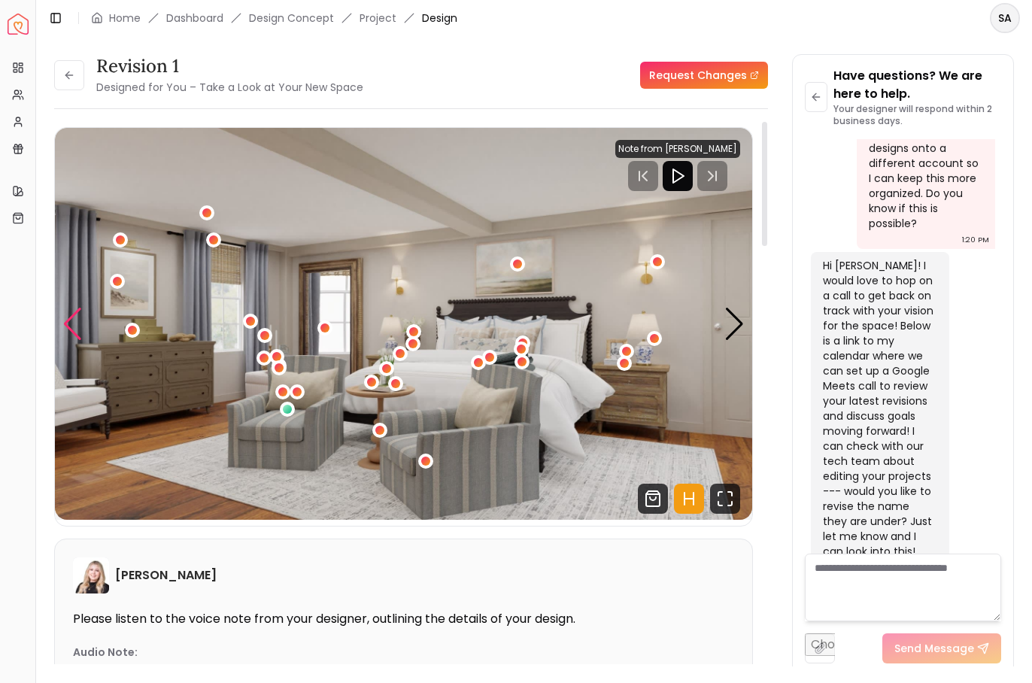
click at [74, 337] on div "Previous slide" at bounding box center [72, 324] width 20 height 33
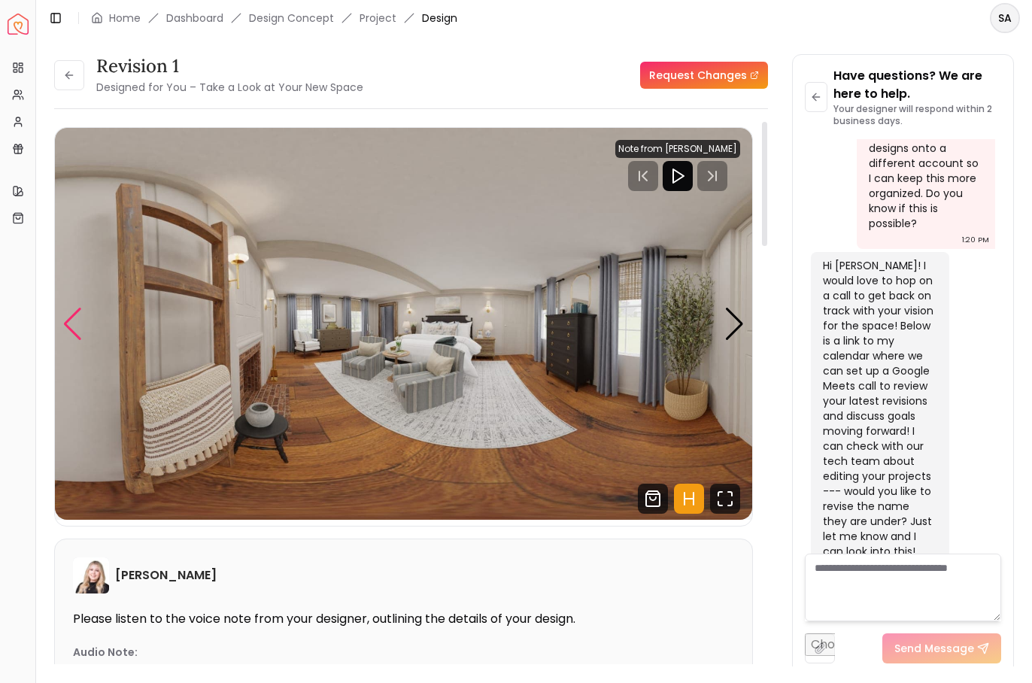
click at [73, 323] on div "Previous slide" at bounding box center [72, 324] width 20 height 33
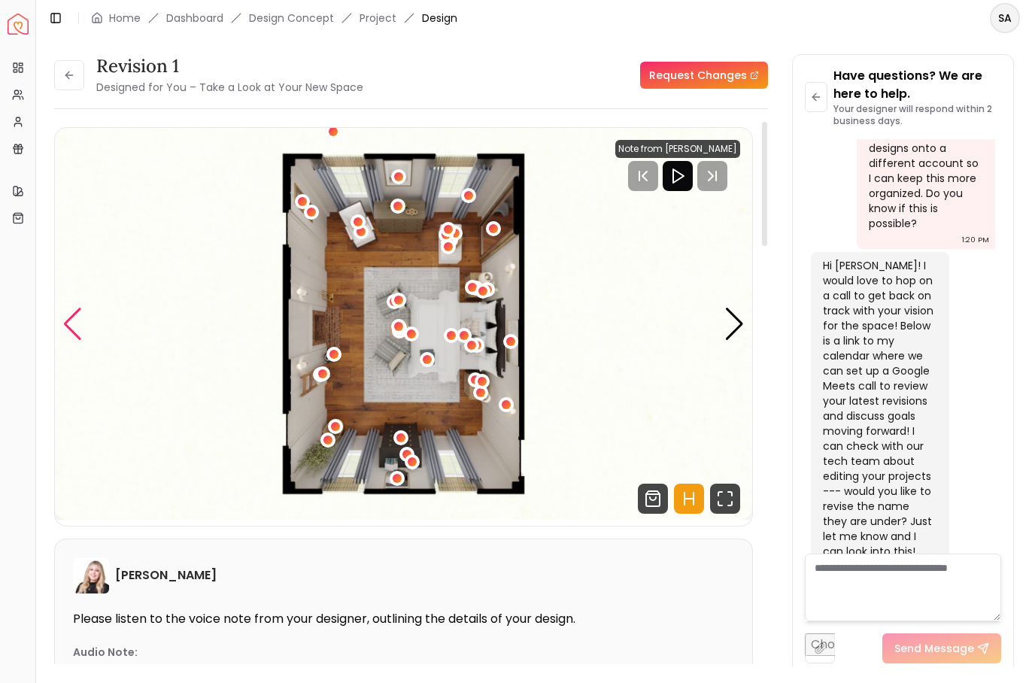
click at [73, 323] on div "Previous slide" at bounding box center [72, 324] width 20 height 33
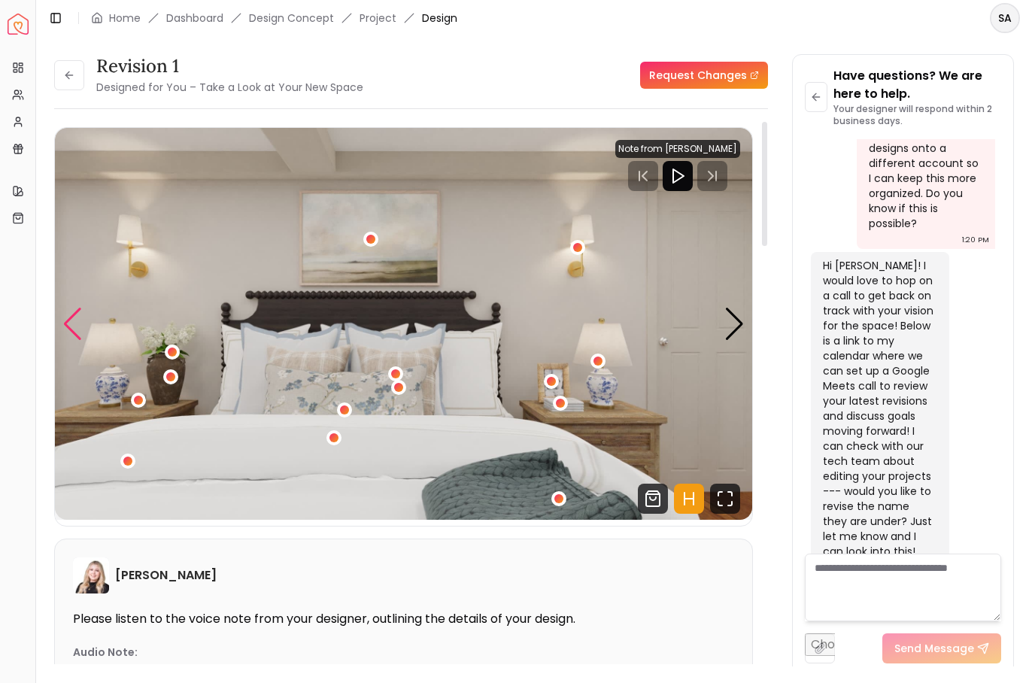
click at [73, 323] on div "Previous slide" at bounding box center [72, 324] width 20 height 33
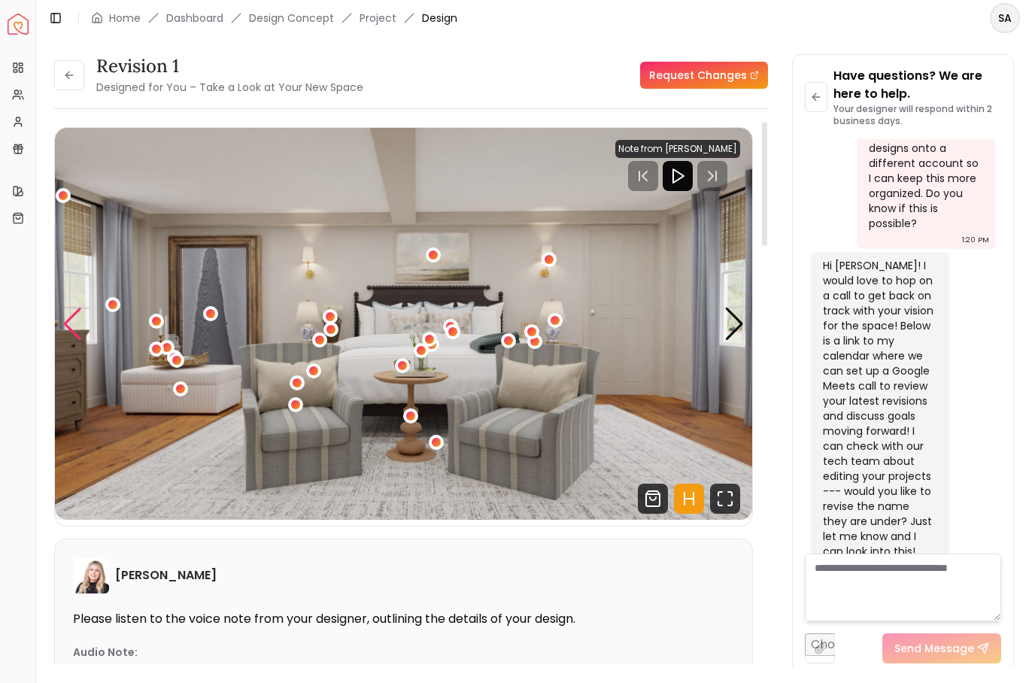
click at [73, 323] on div "Previous slide" at bounding box center [72, 324] width 20 height 33
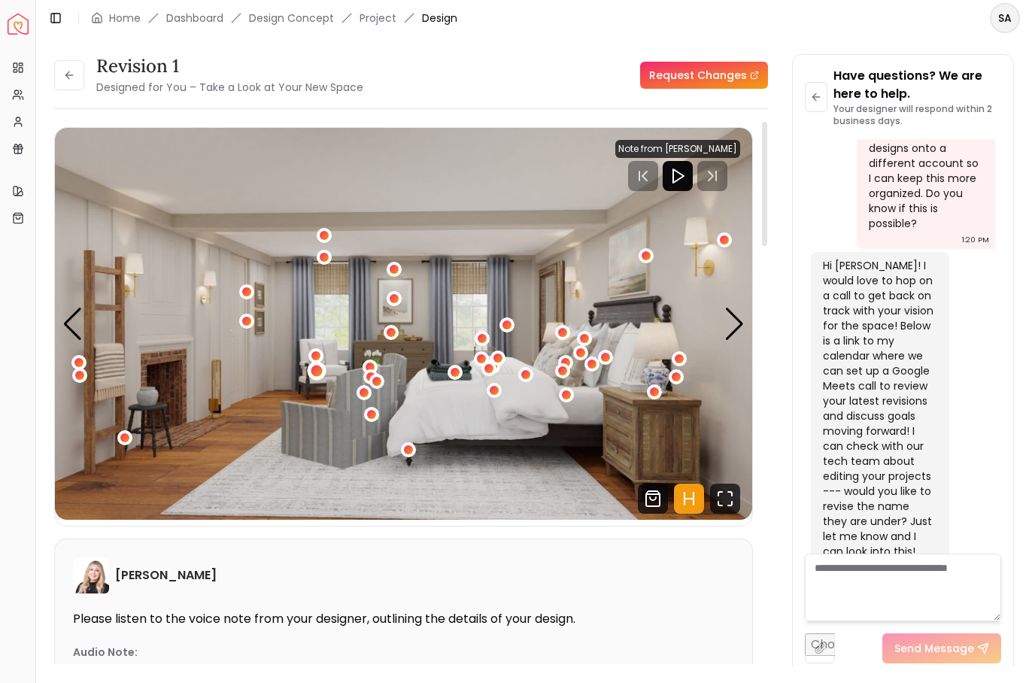
click at [320, 369] on div "2 / 6" at bounding box center [316, 370] width 11 height 11
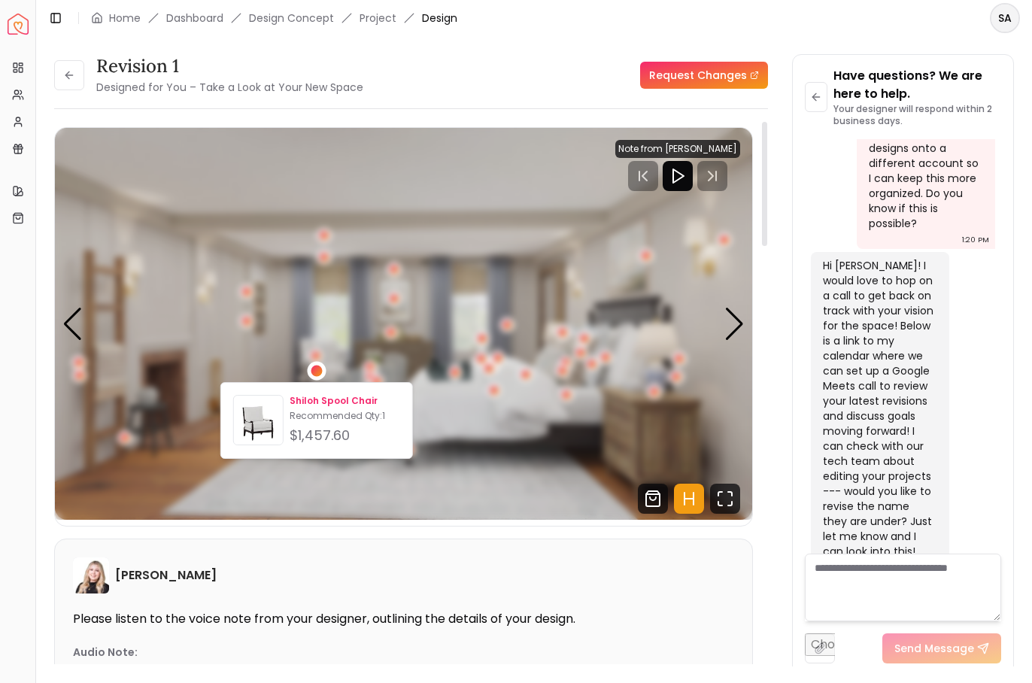
click at [259, 416] on img at bounding box center [258, 423] width 49 height 49
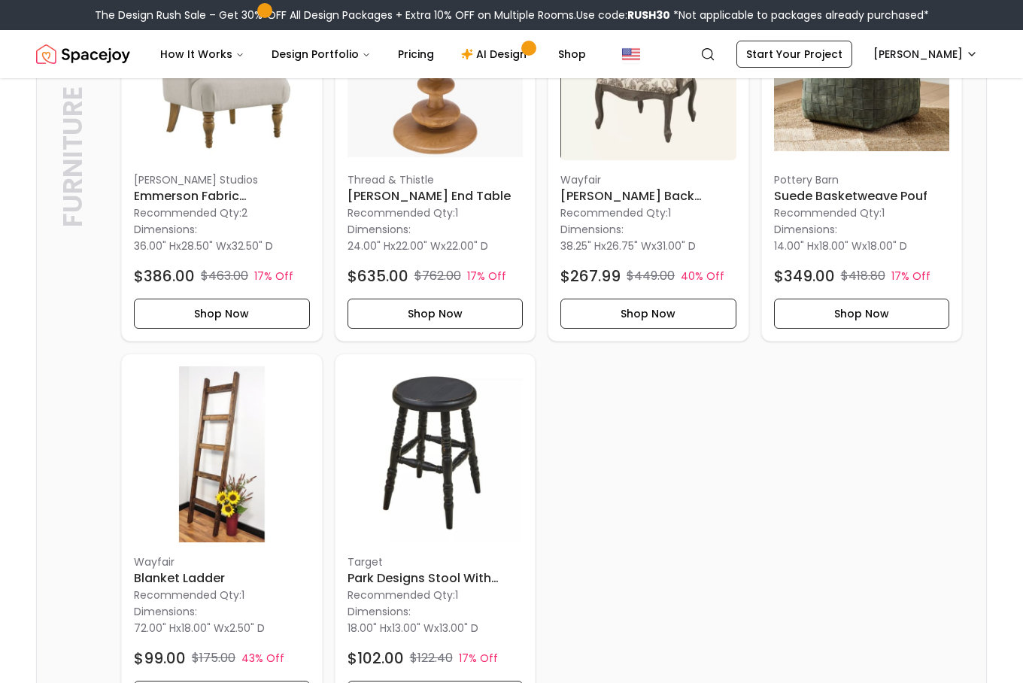
scroll to position [2346, 0]
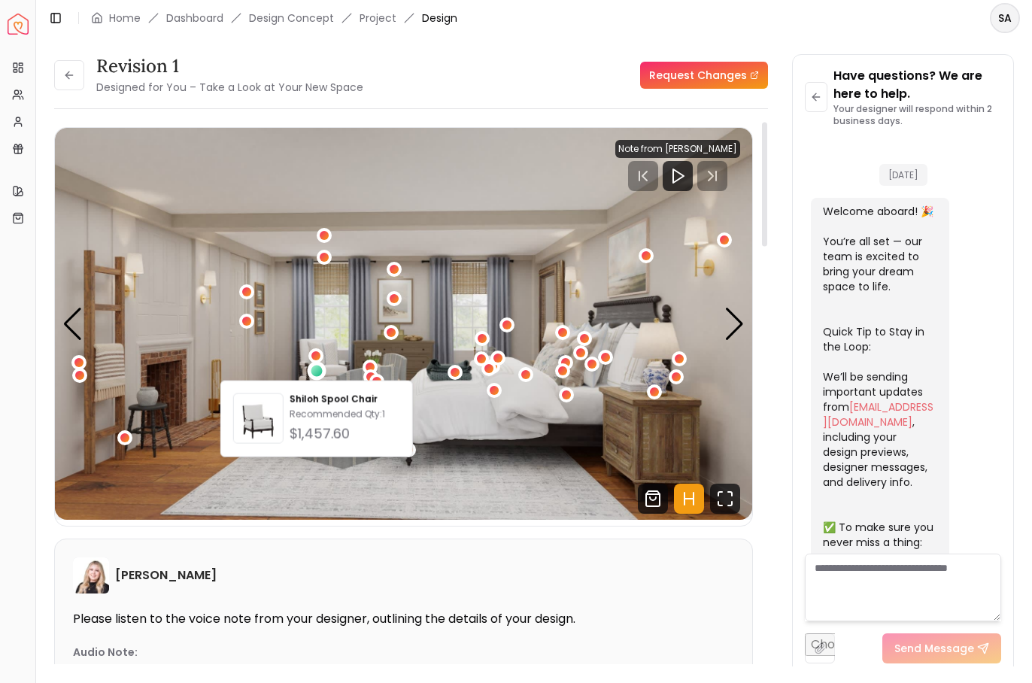
click at [497, 348] on div "2 / 6" at bounding box center [403, 324] width 697 height 392
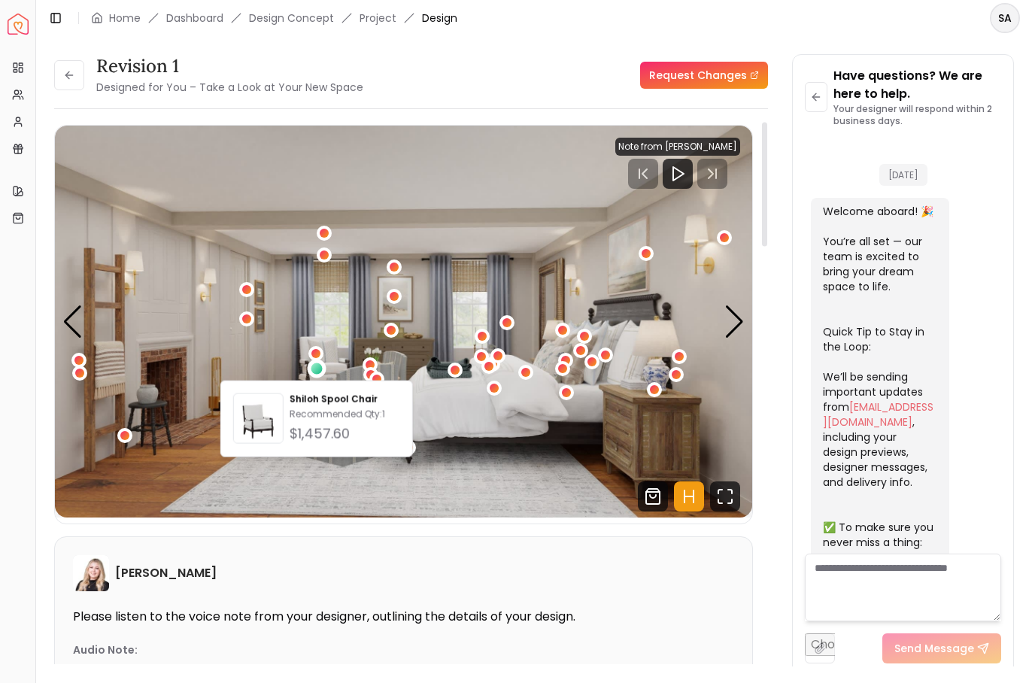
scroll to position [2226, 0]
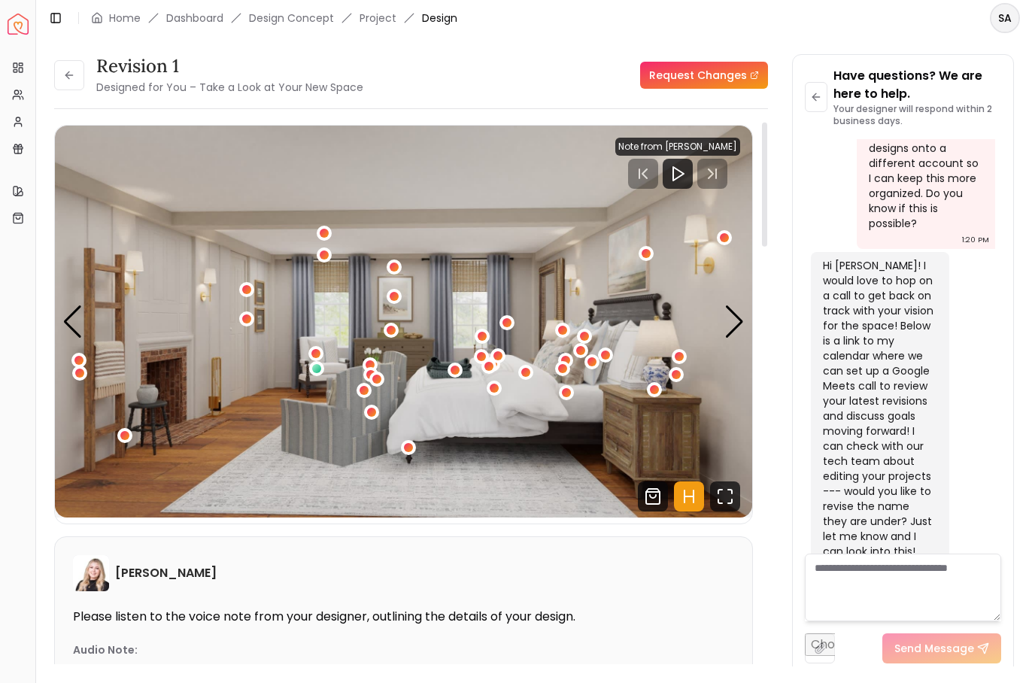
click at [745, 318] on img "2 / 6" at bounding box center [403, 322] width 697 height 392
click at [741, 318] on div "Next slide" at bounding box center [734, 321] width 20 height 33
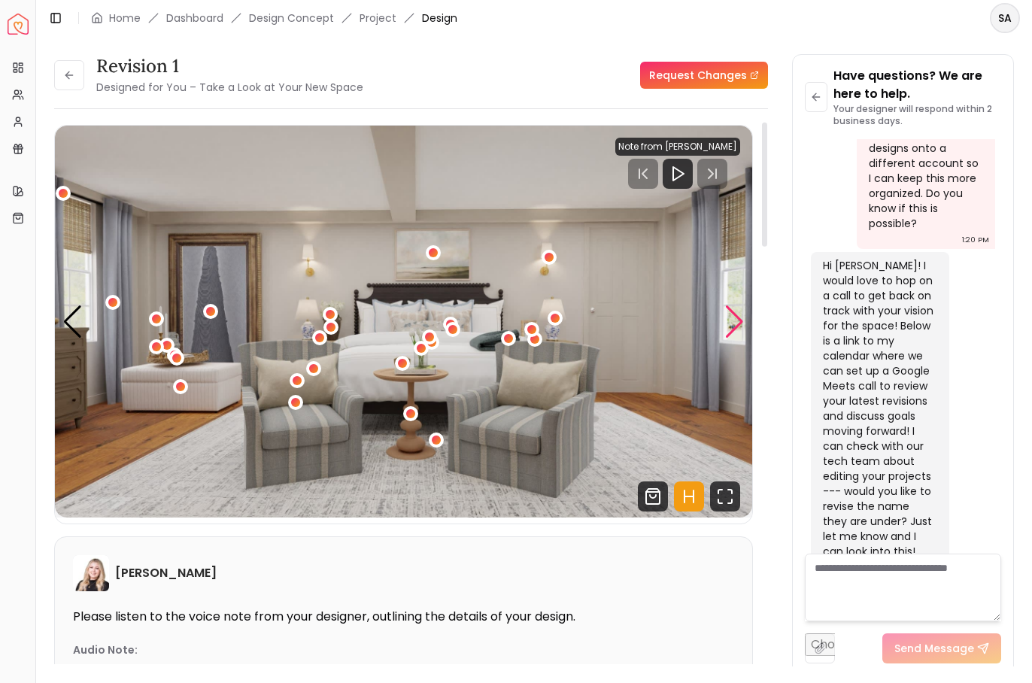
click at [741, 318] on div "Next slide" at bounding box center [734, 321] width 20 height 33
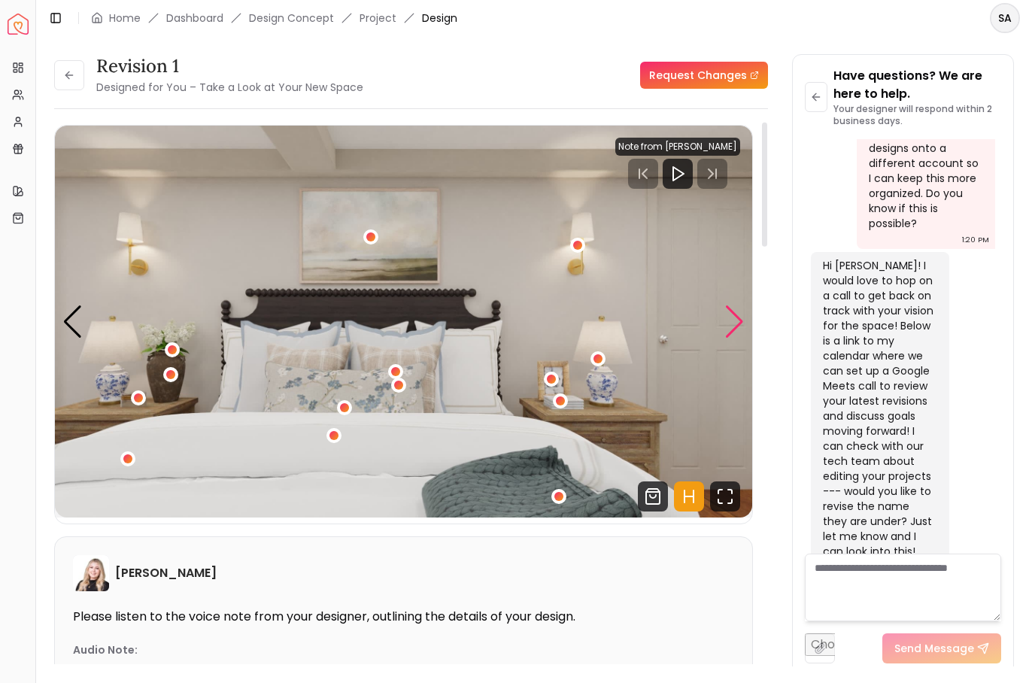
click at [741, 318] on div "Next slide" at bounding box center [734, 321] width 20 height 33
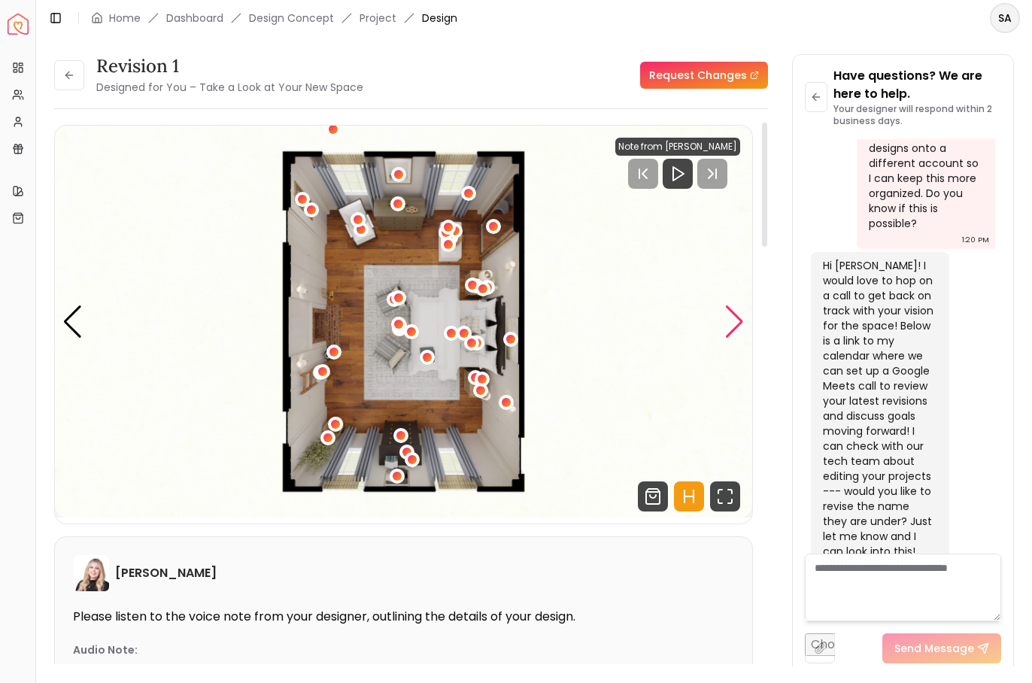
click at [731, 317] on div "Next slide" at bounding box center [734, 321] width 20 height 33
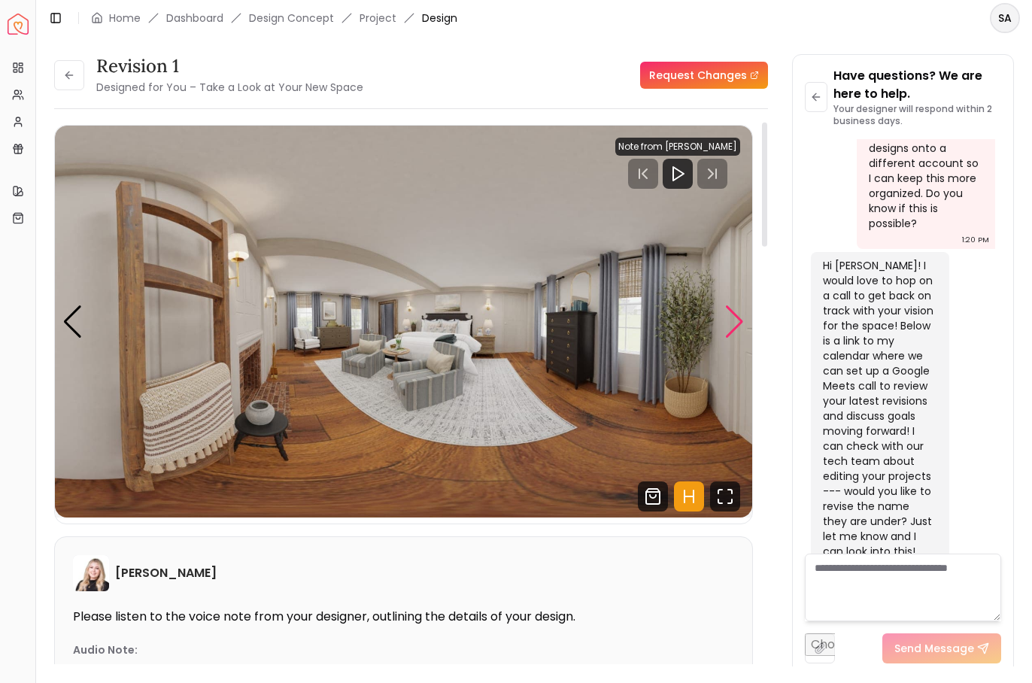
click at [726, 317] on div "Next slide" at bounding box center [734, 321] width 20 height 33
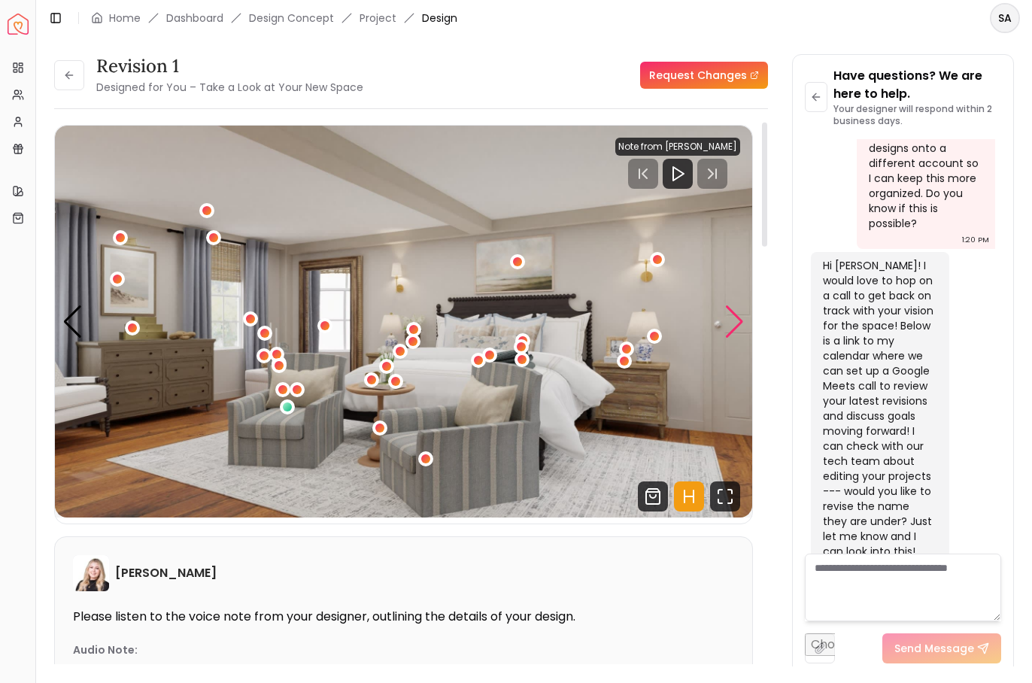
click at [731, 320] on div "Next slide" at bounding box center [734, 321] width 20 height 33
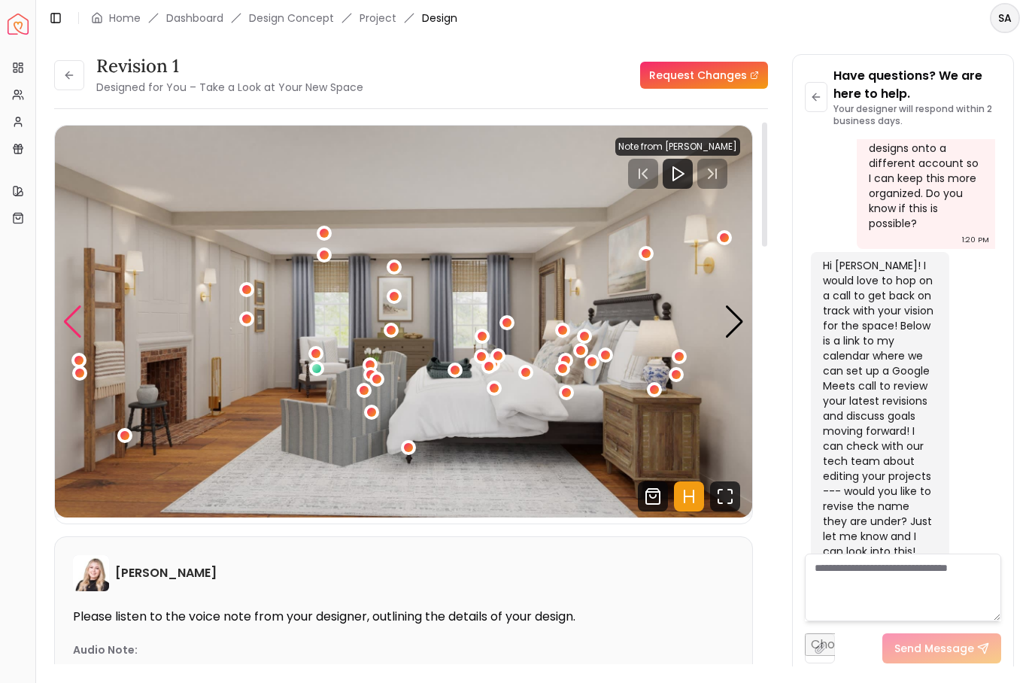
click at [71, 318] on div "Previous slide" at bounding box center [72, 321] width 20 height 33
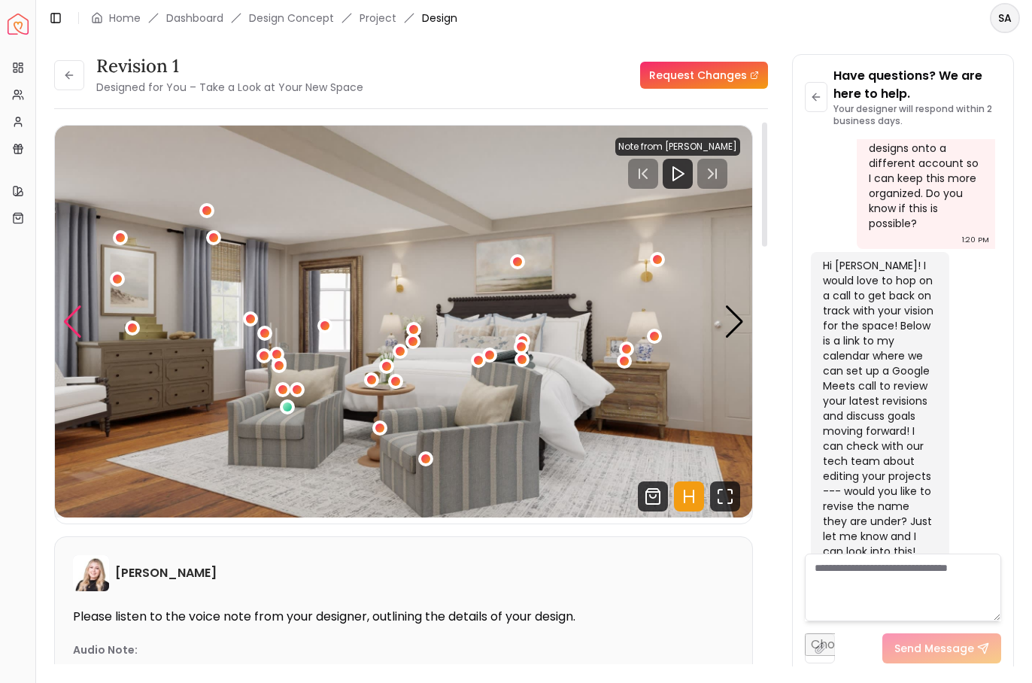
click at [71, 318] on div "Previous slide" at bounding box center [72, 321] width 20 height 33
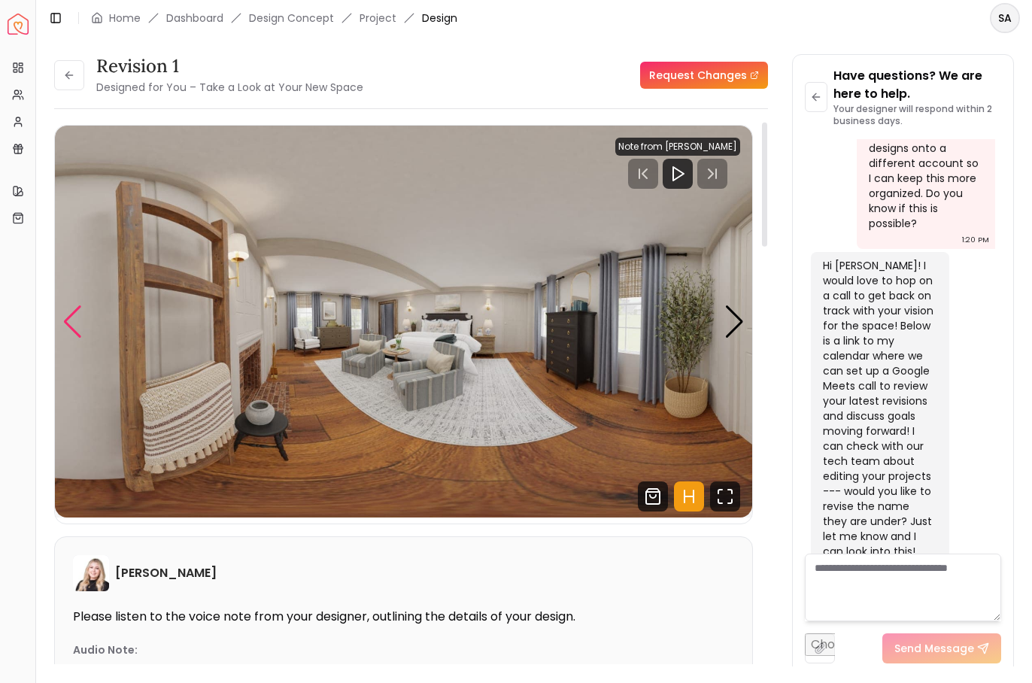
click at [71, 318] on div "Previous slide" at bounding box center [72, 321] width 20 height 33
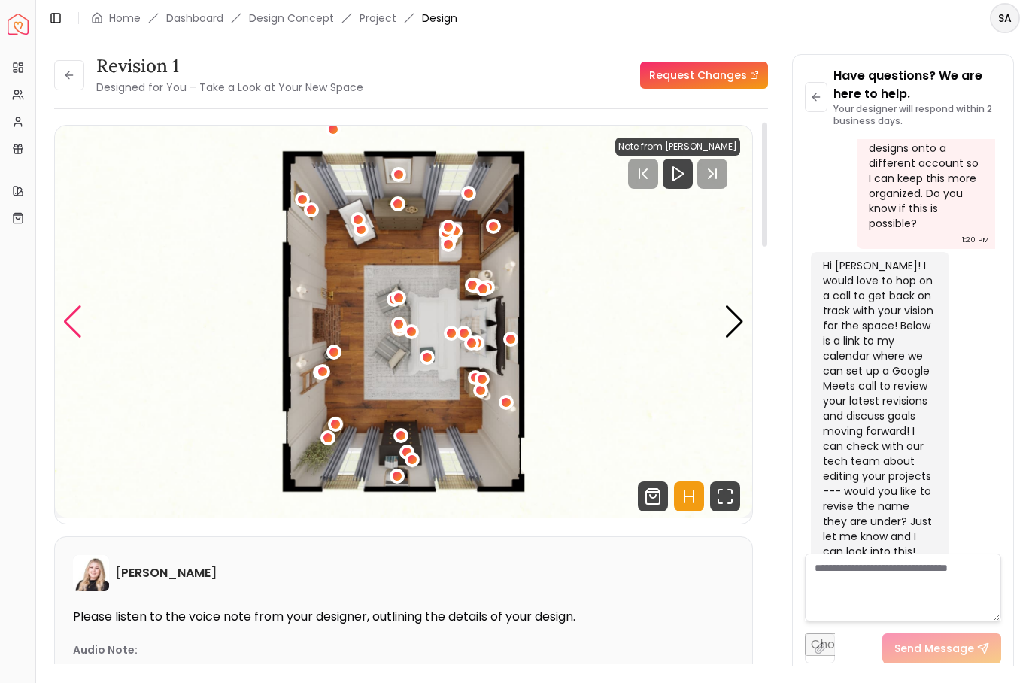
click at [71, 318] on div "Previous slide" at bounding box center [72, 321] width 20 height 33
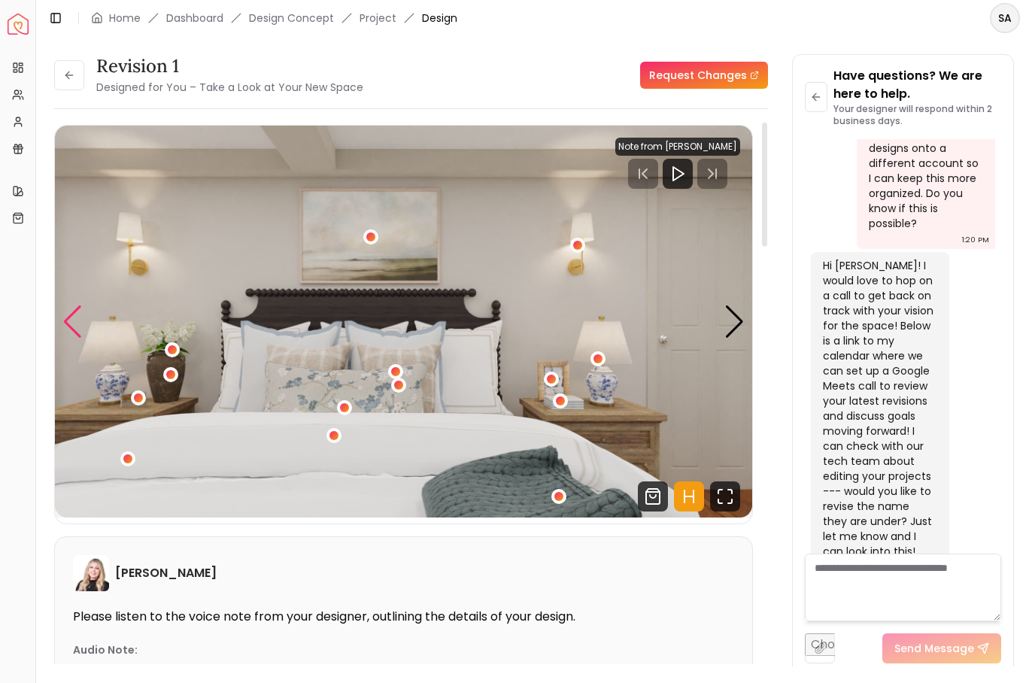
click at [71, 318] on div "Previous slide" at bounding box center [72, 321] width 20 height 33
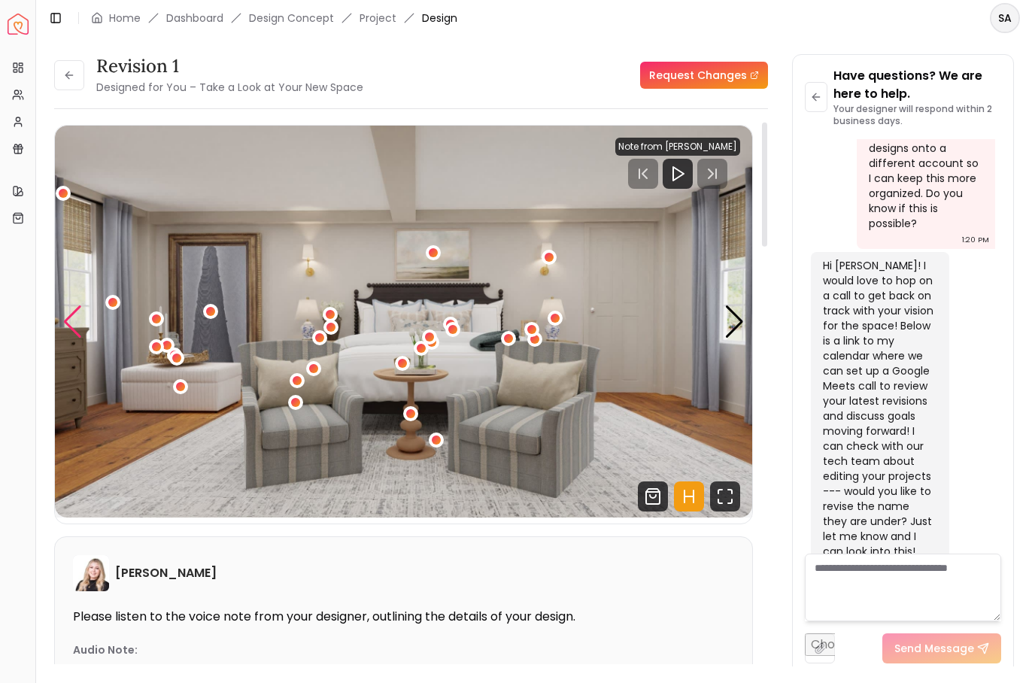
click at [71, 318] on div "Previous slide" at bounding box center [72, 321] width 20 height 33
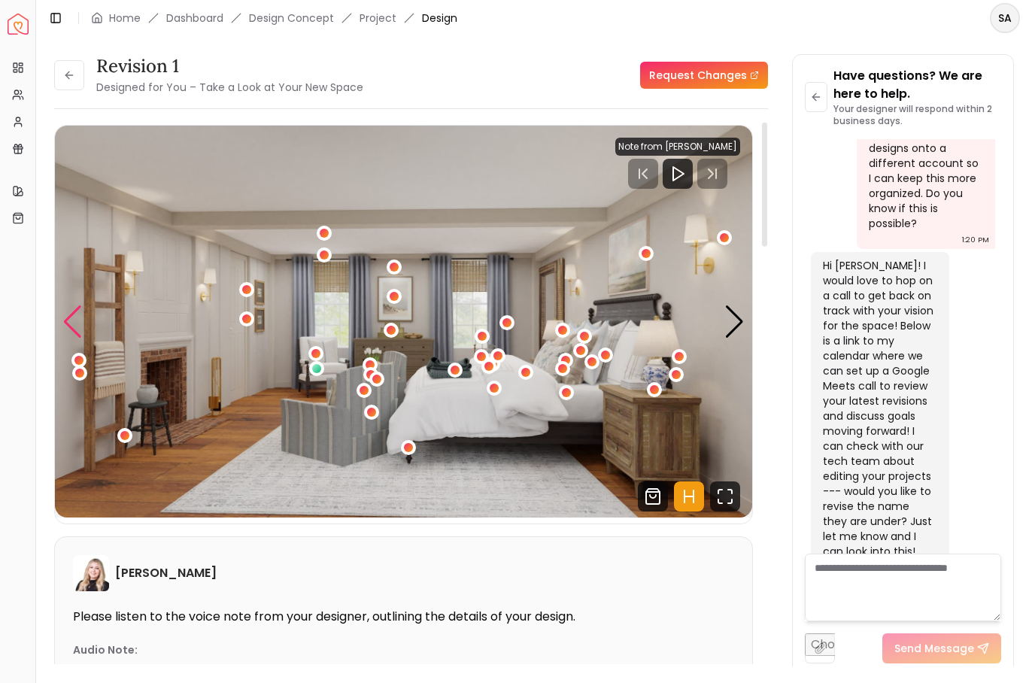
click at [71, 318] on div "Previous slide" at bounding box center [72, 321] width 20 height 33
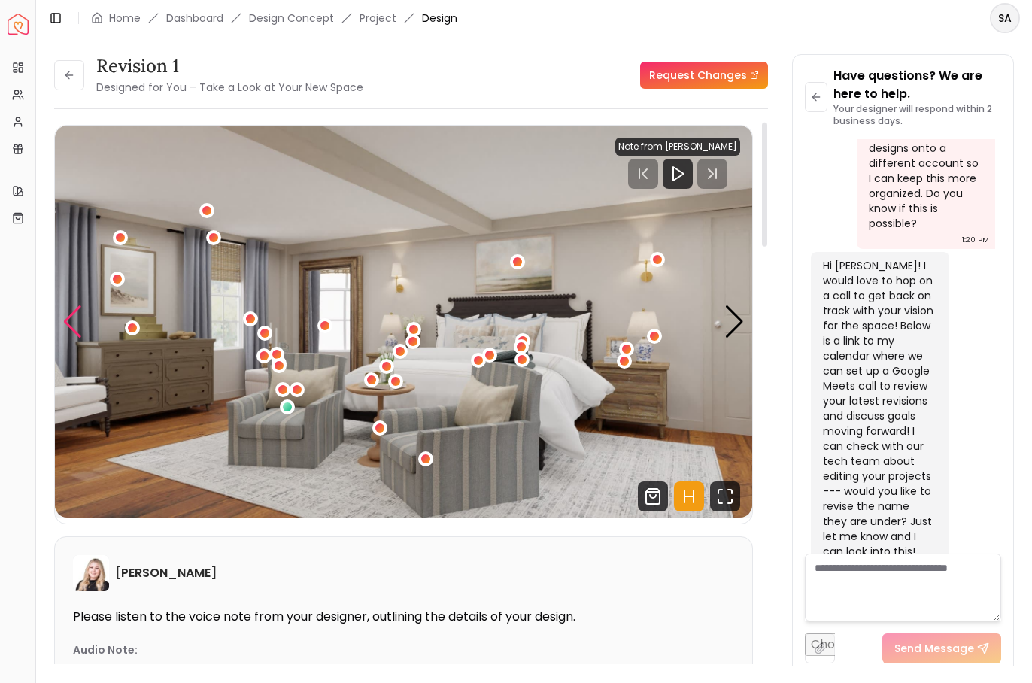
click at [71, 318] on div "Previous slide" at bounding box center [72, 321] width 20 height 33
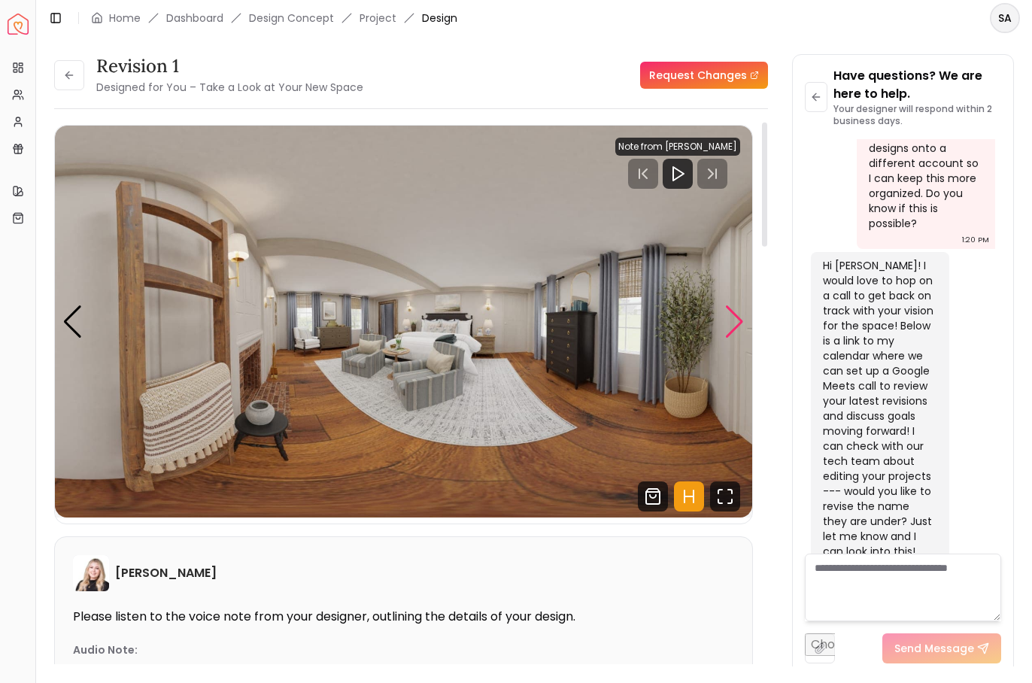
click at [729, 322] on div "Next slide" at bounding box center [734, 321] width 20 height 33
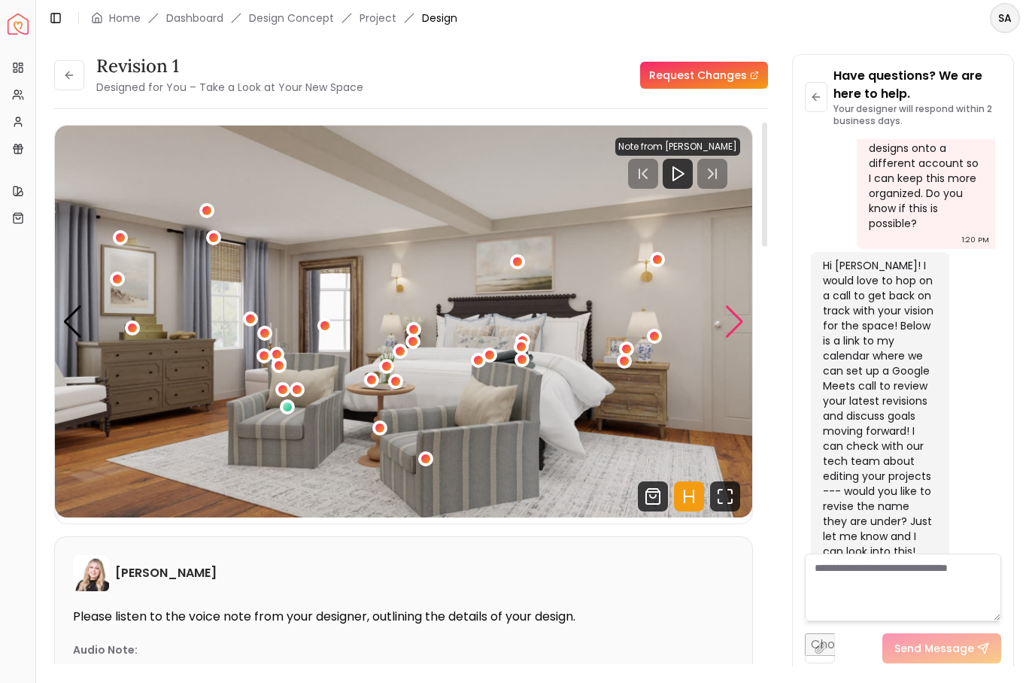
click at [729, 322] on div "Next slide" at bounding box center [734, 321] width 20 height 33
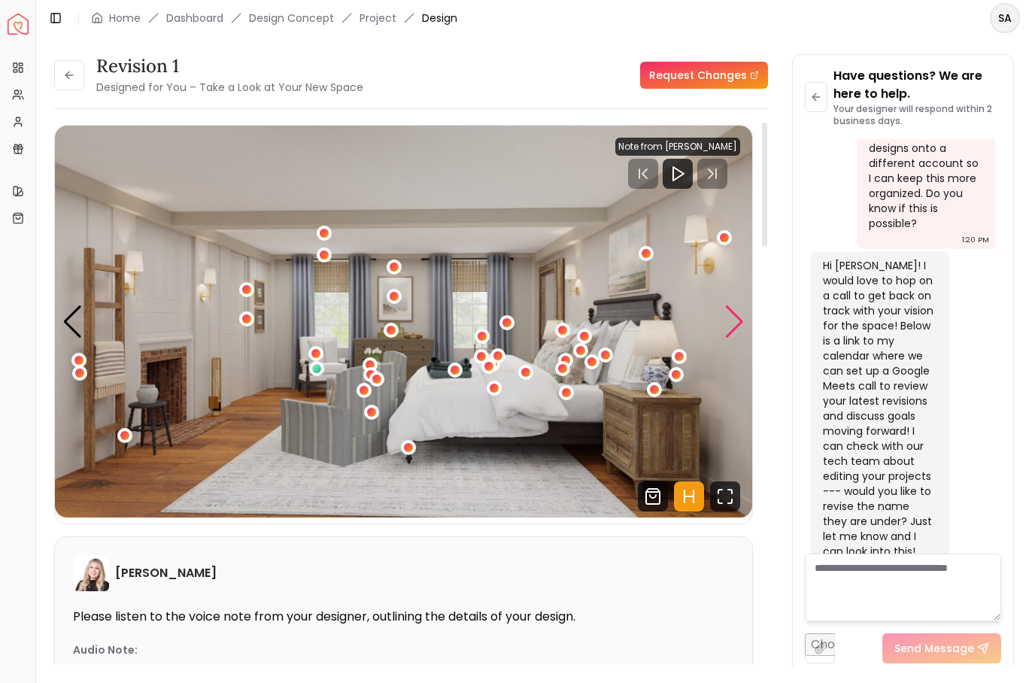
click at [729, 322] on div "Next slide" at bounding box center [734, 321] width 20 height 33
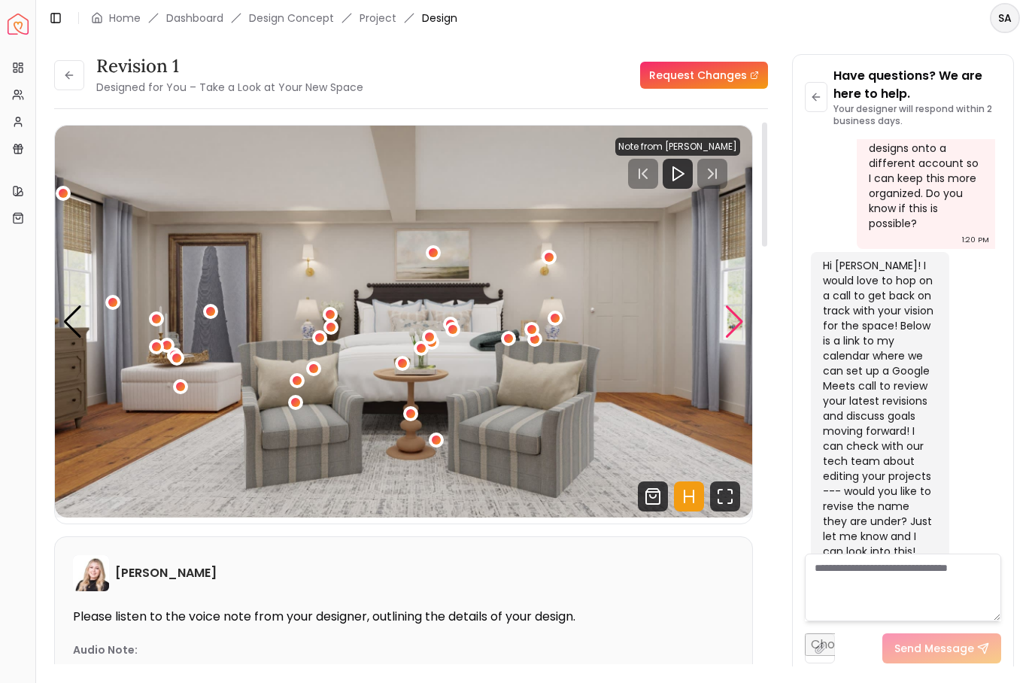
click at [729, 322] on div "Next slide" at bounding box center [734, 321] width 20 height 33
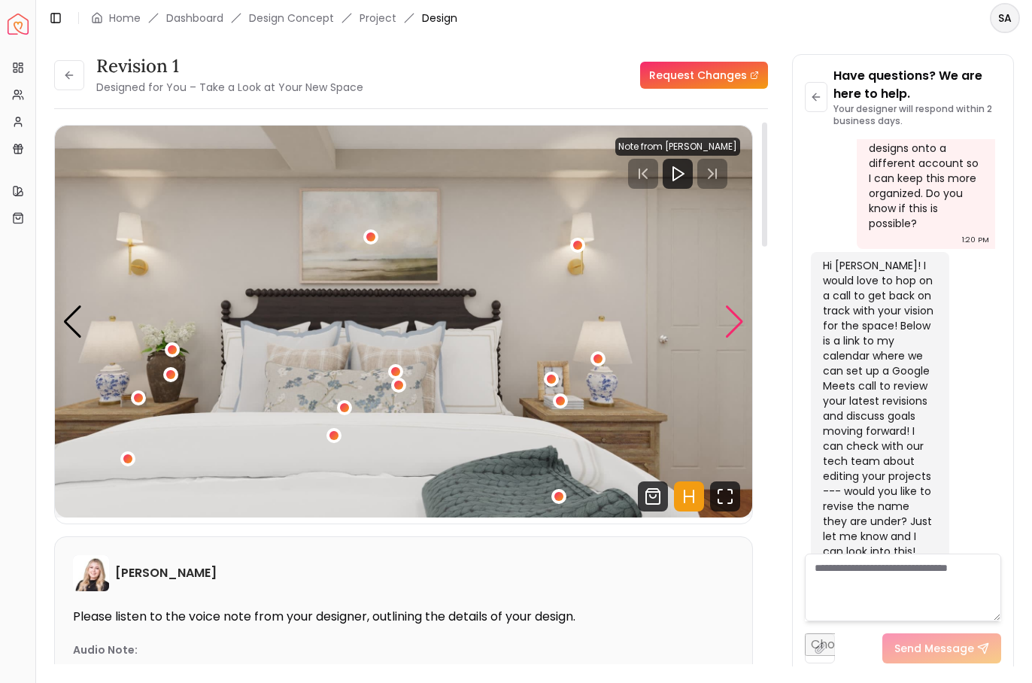
click at [729, 322] on div "Next slide" at bounding box center [734, 321] width 20 height 33
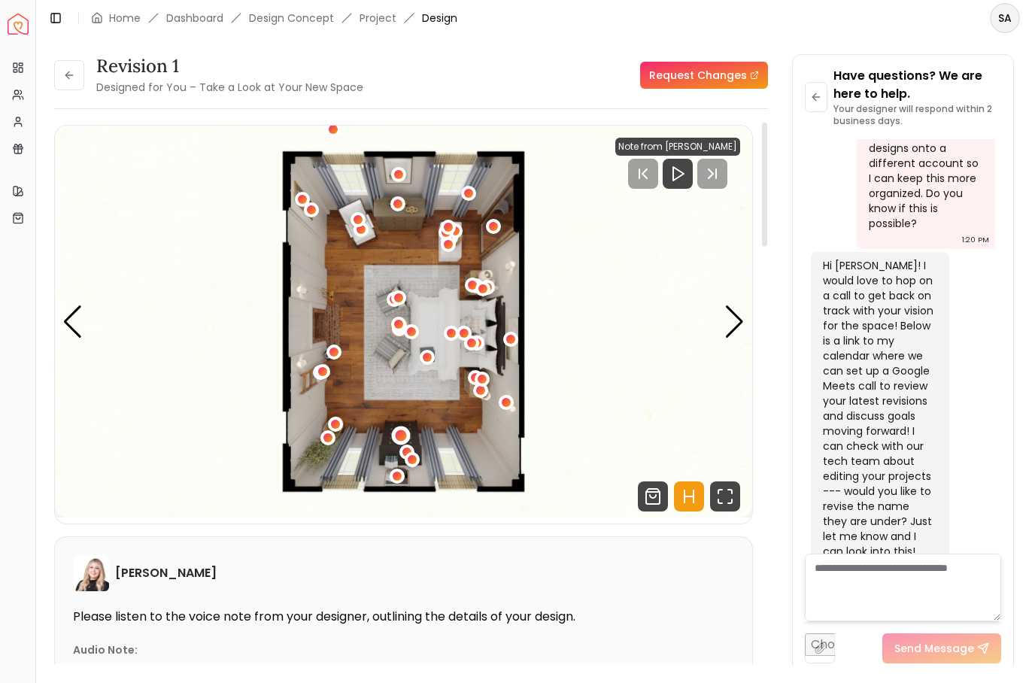
click at [402, 438] on div "5 / 6" at bounding box center [400, 434] width 11 height 11
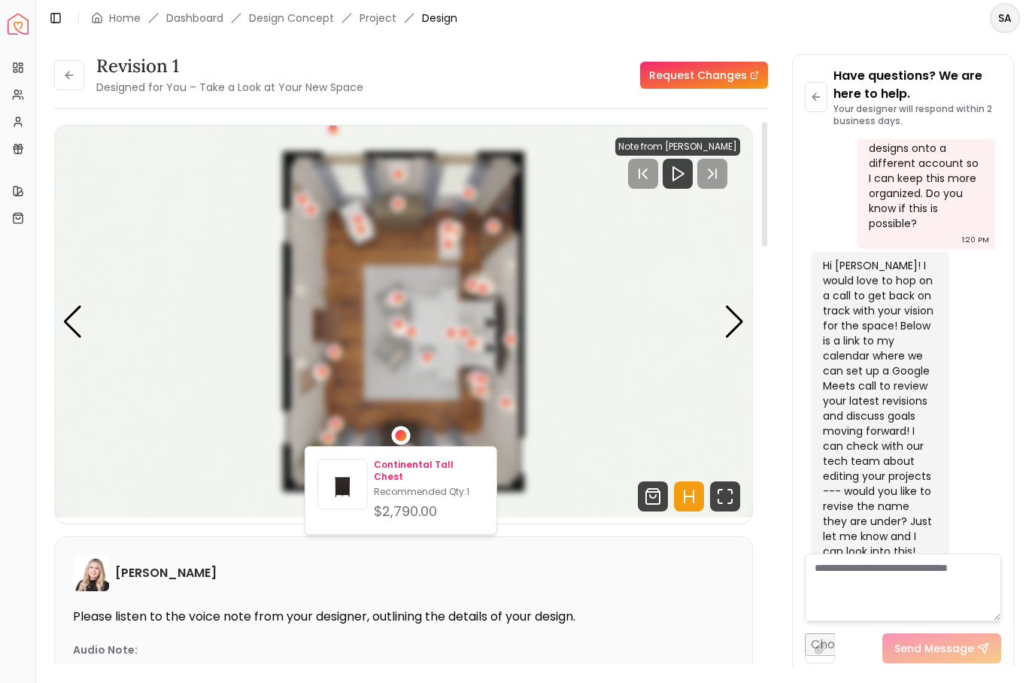
click at [413, 466] on p "Continental Tall Chest" at bounding box center [429, 471] width 111 height 24
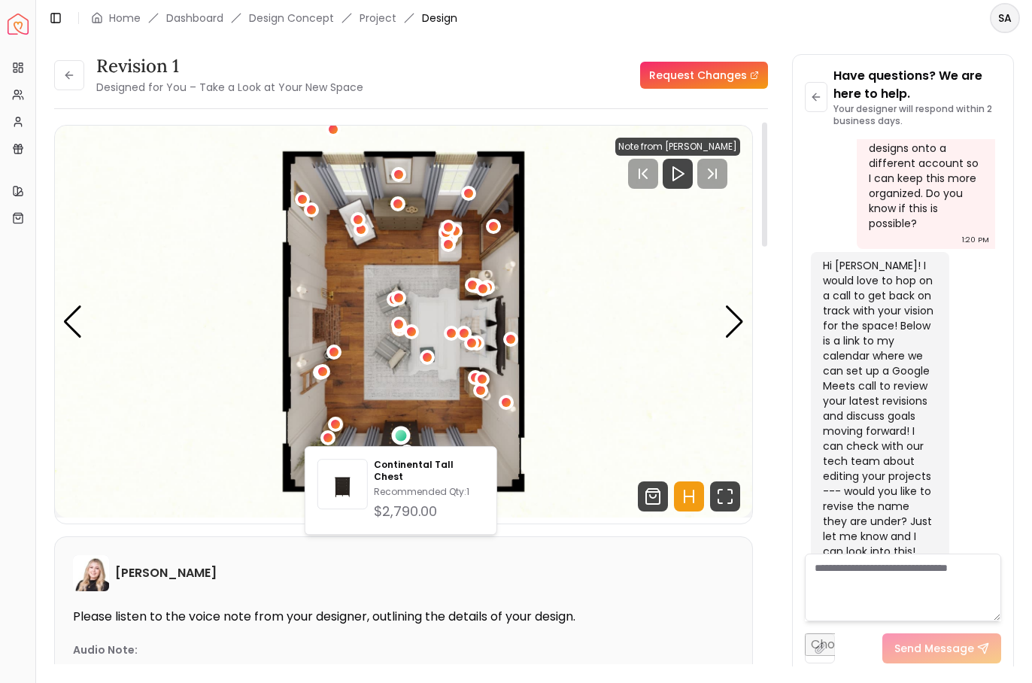
click at [502, 443] on img "5 / 6" at bounding box center [403, 322] width 697 height 392
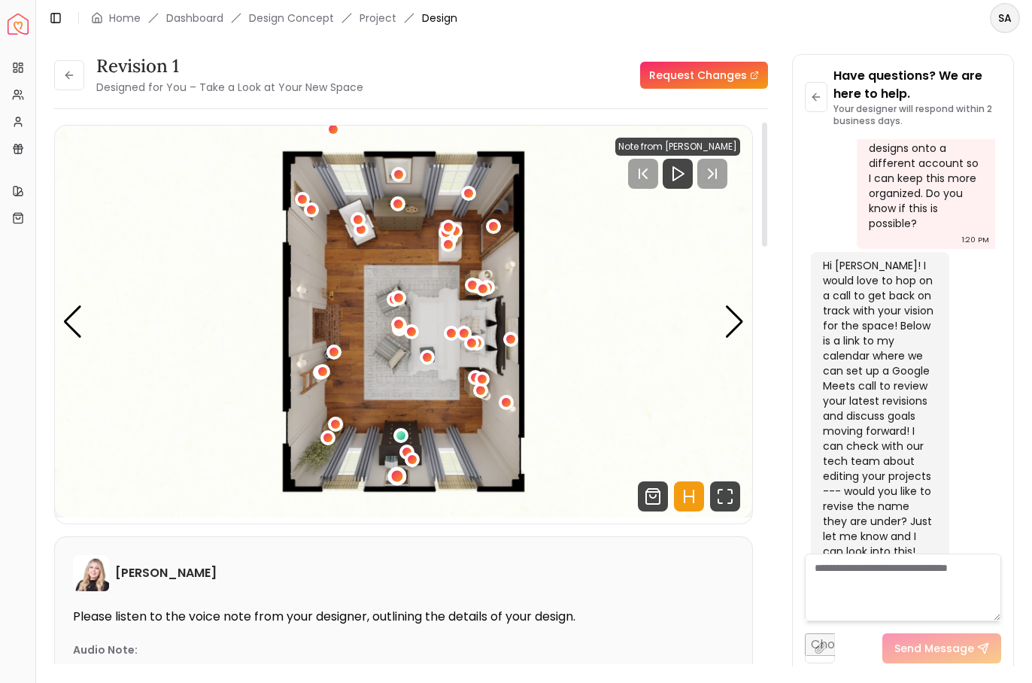
click at [396, 480] on div "5 / 6" at bounding box center [396, 475] width 11 height 11
click at [575, 368] on img "5 / 6" at bounding box center [403, 322] width 697 height 392
click at [196, 469] on img "5 / 6" at bounding box center [403, 322] width 697 height 392
click at [584, 305] on img "5 / 6" at bounding box center [403, 322] width 697 height 392
click at [59, 320] on img "5 / 6" at bounding box center [403, 322] width 697 height 392
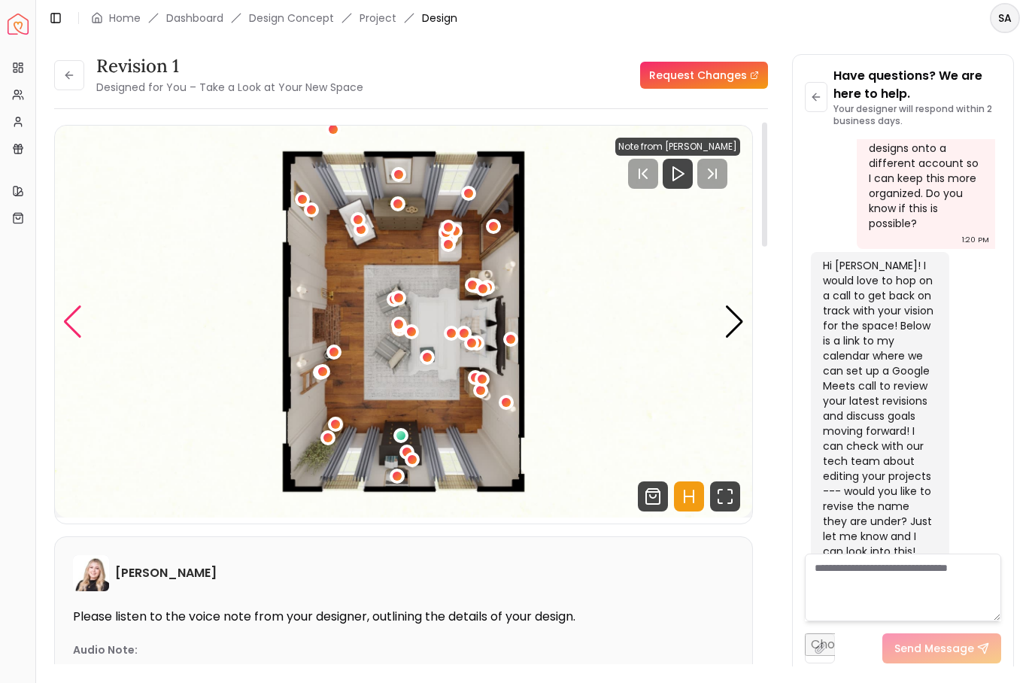
click at [70, 323] on div "Previous slide" at bounding box center [72, 321] width 20 height 33
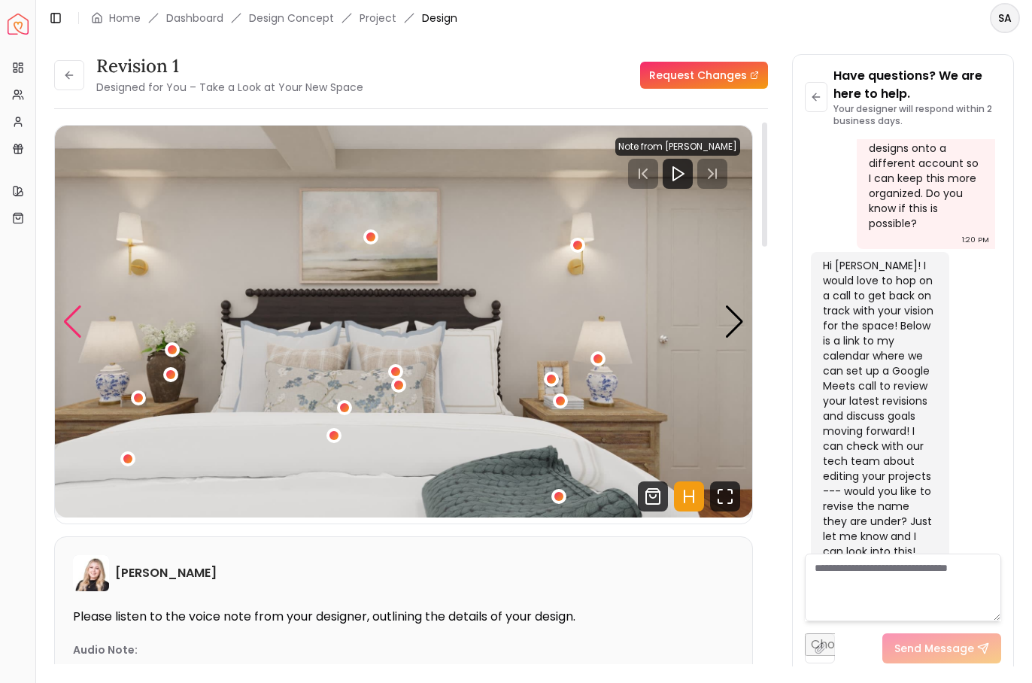
click at [70, 323] on div "Previous slide" at bounding box center [72, 321] width 20 height 33
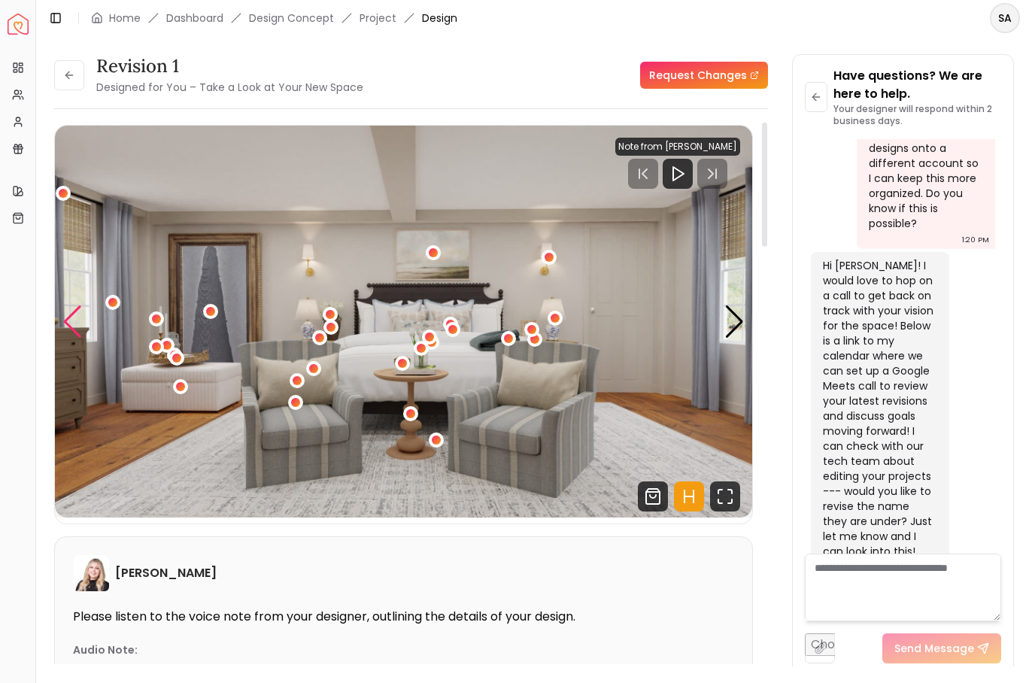
click at [73, 321] on div "Previous slide" at bounding box center [72, 321] width 20 height 33
